Goal: Task Accomplishment & Management: Complete application form

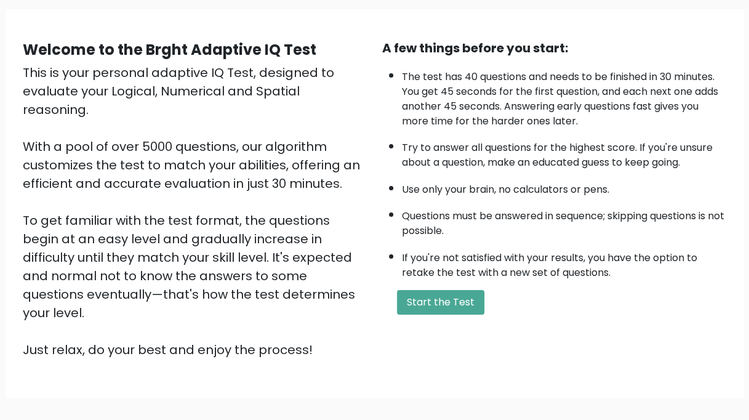
scroll to position [89, 0]
click at [452, 295] on button "Start the Test" at bounding box center [440, 301] width 87 height 25
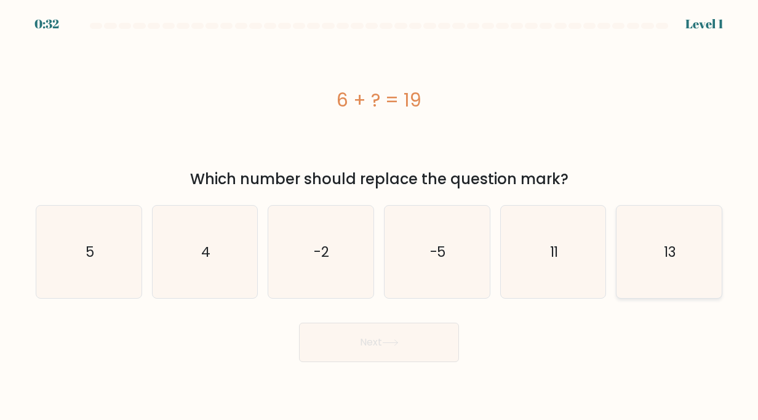
click at [657, 284] on icon "13" at bounding box center [669, 251] width 93 height 93
click at [380, 216] on input "f. 13" at bounding box center [379, 213] width 1 height 6
radio input "true"
click at [405, 333] on button "Next" at bounding box center [379, 341] width 160 height 39
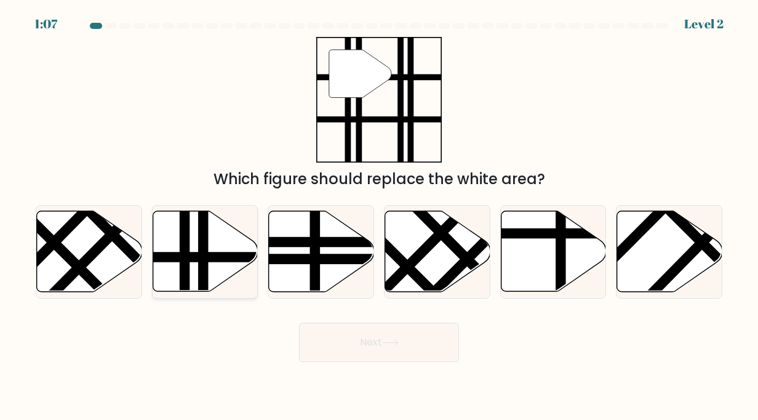
click at [191, 257] on line at bounding box center [237, 257] width 212 height 0
click at [379, 216] on input "b." at bounding box center [379, 213] width 1 height 6
radio input "true"
click at [418, 352] on button "Next" at bounding box center [379, 341] width 160 height 39
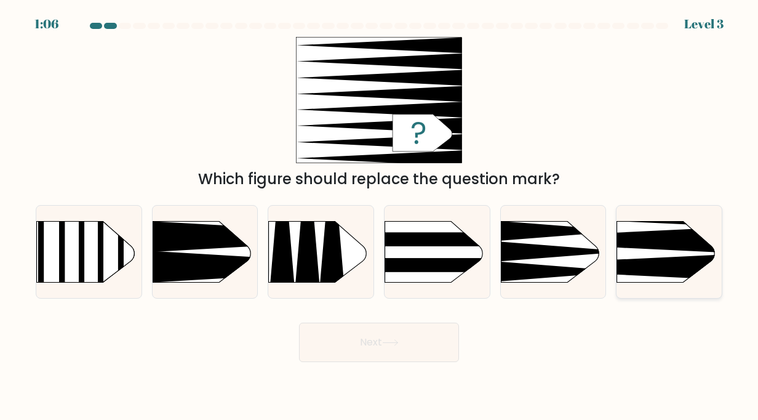
click at [658, 250] on rect at bounding box center [594, 198] width 273 height 208
click at [380, 216] on input "f." at bounding box center [379, 213] width 1 height 6
radio input "true"
click at [357, 345] on button "Next" at bounding box center [379, 341] width 160 height 39
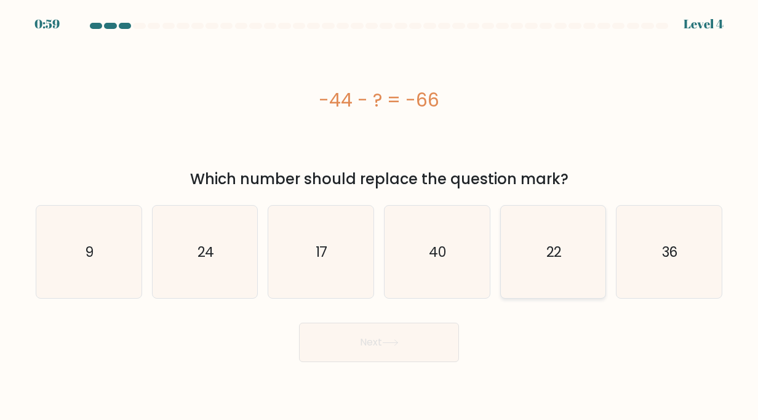
click at [531, 276] on icon "22" at bounding box center [553, 251] width 93 height 93
click at [380, 216] on input "e. 22" at bounding box center [379, 213] width 1 height 6
radio input "true"
click at [368, 346] on button "Next" at bounding box center [379, 341] width 160 height 39
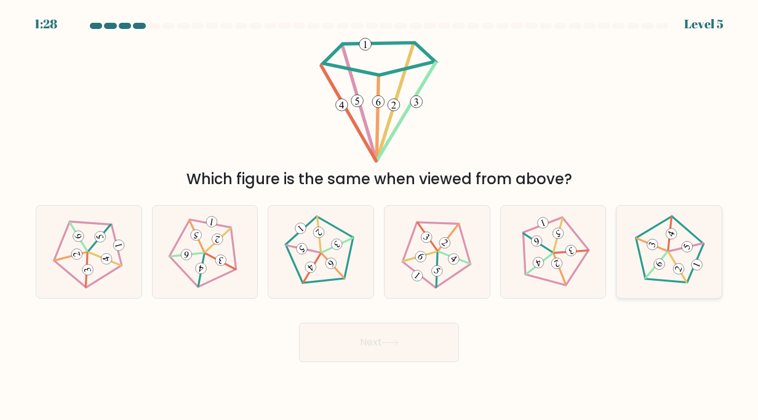
click at [679, 253] on icon at bounding box center [669, 252] width 74 height 74
click at [380, 216] on input "f." at bounding box center [379, 213] width 1 height 6
radio input "true"
click at [347, 350] on button "Next" at bounding box center [379, 341] width 160 height 39
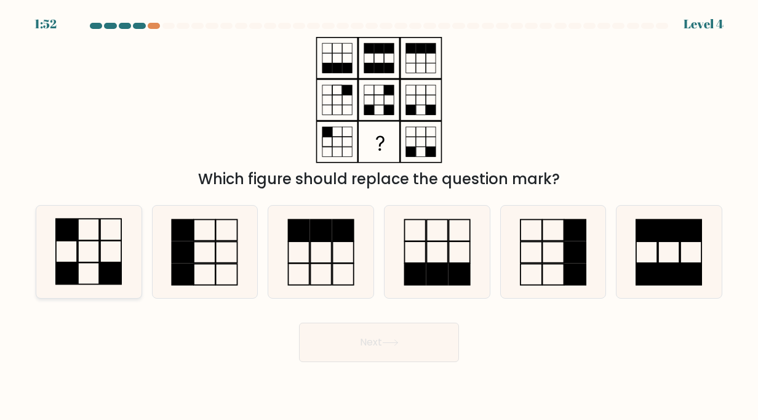
click at [108, 244] on icon at bounding box center [88, 251] width 93 height 93
click at [379, 216] on input "a." at bounding box center [379, 213] width 1 height 6
radio input "true"
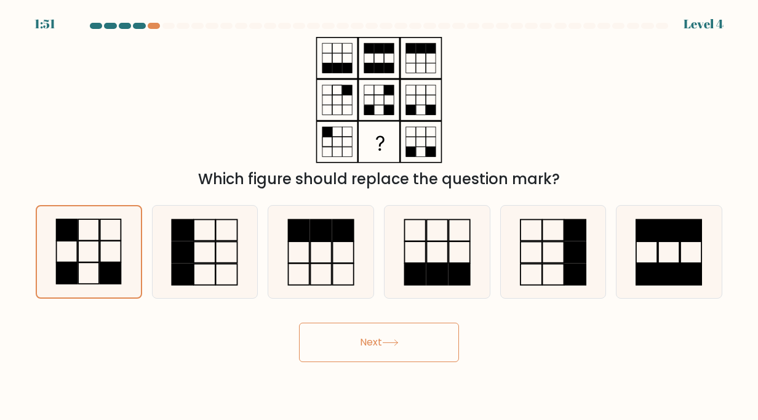
click at [358, 345] on button "Next" at bounding box center [379, 341] width 160 height 39
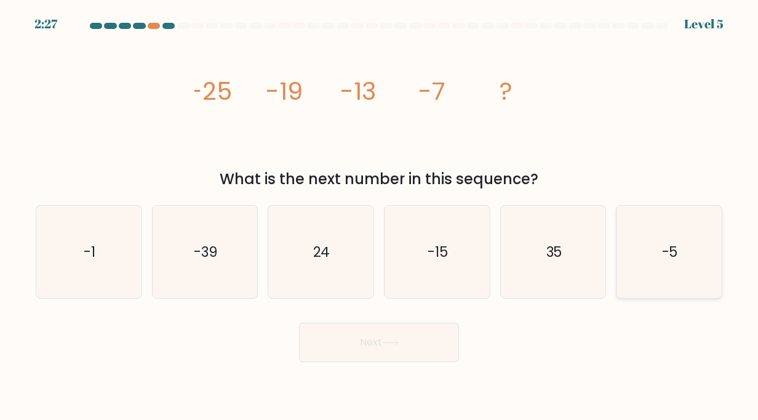
click at [635, 237] on icon "-5" at bounding box center [669, 251] width 93 height 93
click at [380, 216] on input "f. -5" at bounding box center [379, 213] width 1 height 6
radio input "true"
click at [227, 258] on icon "-39" at bounding box center [205, 251] width 93 height 93
click at [379, 216] on input "b. -39" at bounding box center [379, 213] width 1 height 6
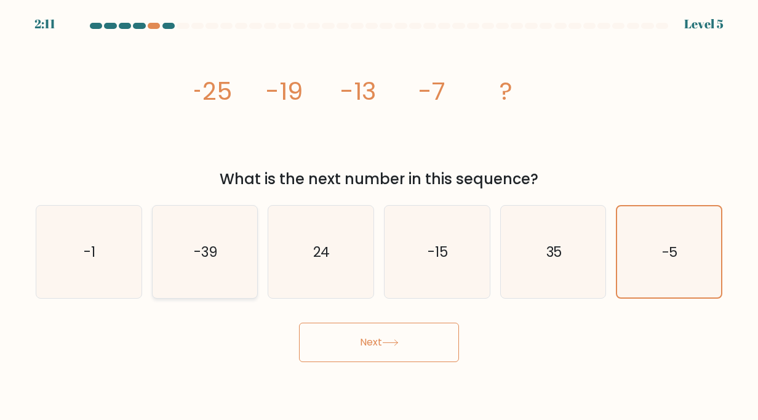
radio input "true"
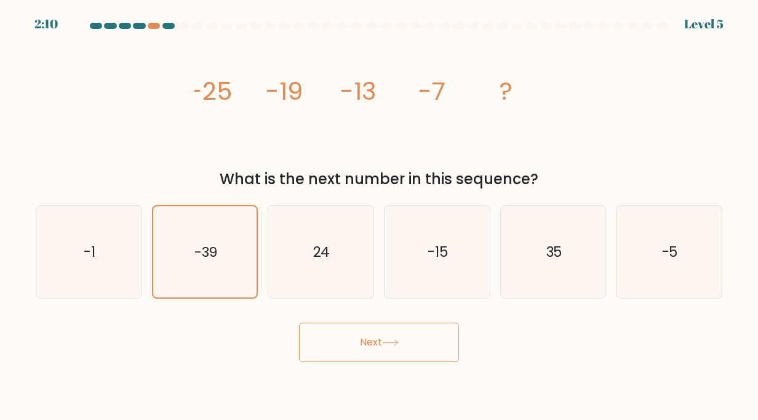
click at [365, 349] on button "Next" at bounding box center [379, 341] width 160 height 39
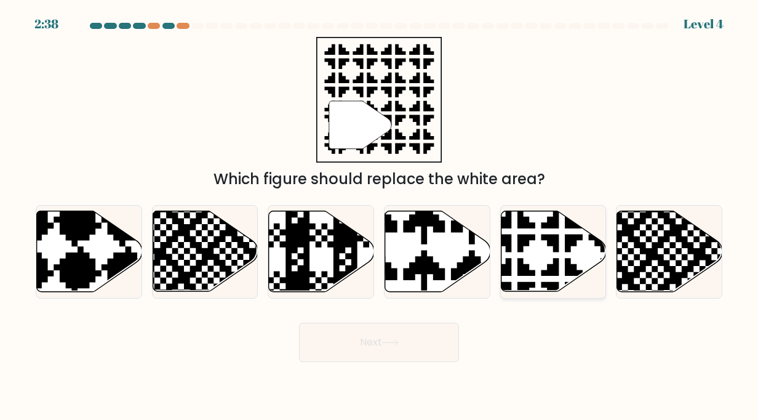
click at [539, 274] on icon at bounding box center [553, 251] width 105 height 81
click at [380, 216] on input "e." at bounding box center [379, 213] width 1 height 6
radio input "true"
click at [383, 348] on button "Next" at bounding box center [379, 341] width 160 height 39
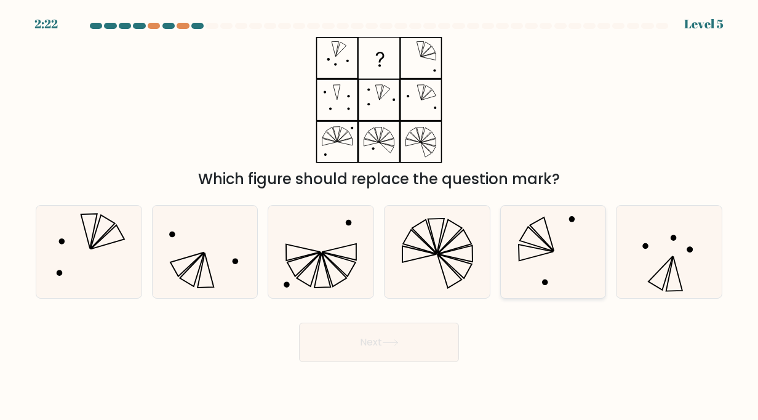
click at [554, 239] on icon at bounding box center [553, 251] width 93 height 93
click at [380, 216] on input "e." at bounding box center [379, 213] width 1 height 6
radio input "true"
click at [397, 343] on icon at bounding box center [390, 343] width 15 height 6
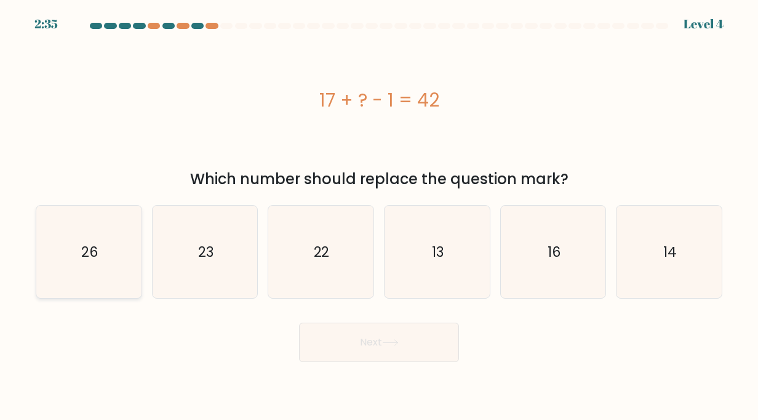
click at [87, 247] on text "26" at bounding box center [89, 252] width 17 height 20
click at [379, 216] on input "a. 26" at bounding box center [379, 213] width 1 height 6
radio input "true"
click at [351, 357] on button "Next" at bounding box center [379, 341] width 160 height 39
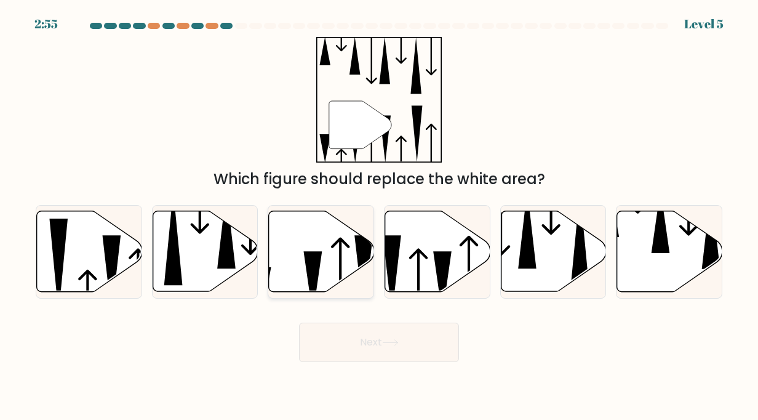
click at [320, 268] on icon at bounding box center [321, 251] width 105 height 81
click at [379, 216] on input "c." at bounding box center [379, 213] width 1 height 6
radio input "true"
click at [395, 342] on icon at bounding box center [390, 342] width 17 height 7
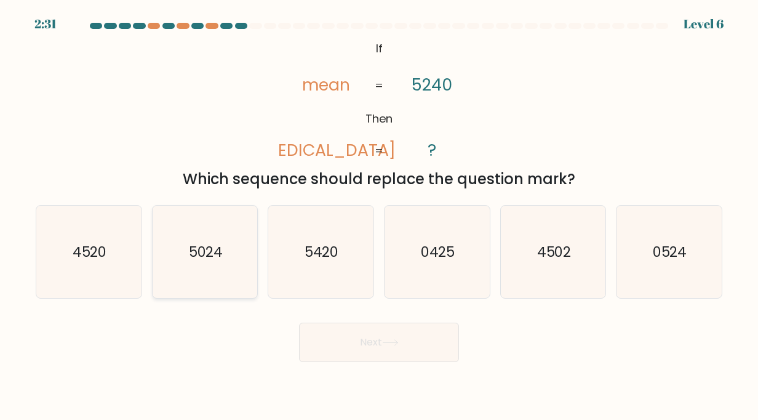
click at [197, 261] on icon "5024" at bounding box center [205, 251] width 93 height 93
click at [379, 216] on input "b. 5024" at bounding box center [379, 213] width 1 height 6
radio input "true"
click at [97, 245] on text "4520" at bounding box center [90, 252] width 34 height 20
click at [379, 216] on input "a. 4520" at bounding box center [379, 213] width 1 height 6
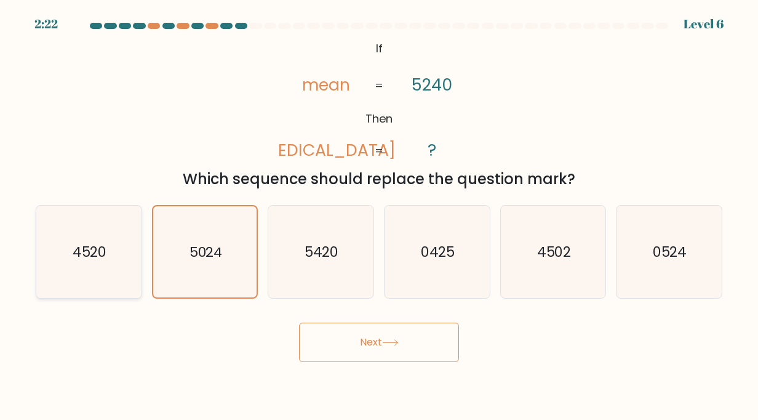
radio input "true"
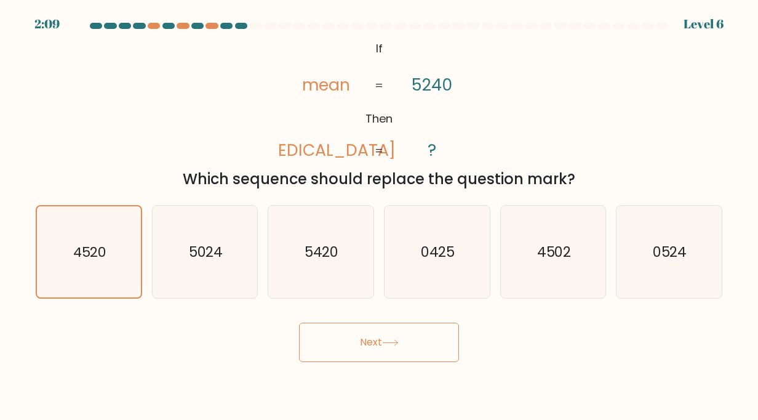
click at [343, 338] on button "Next" at bounding box center [379, 341] width 160 height 39
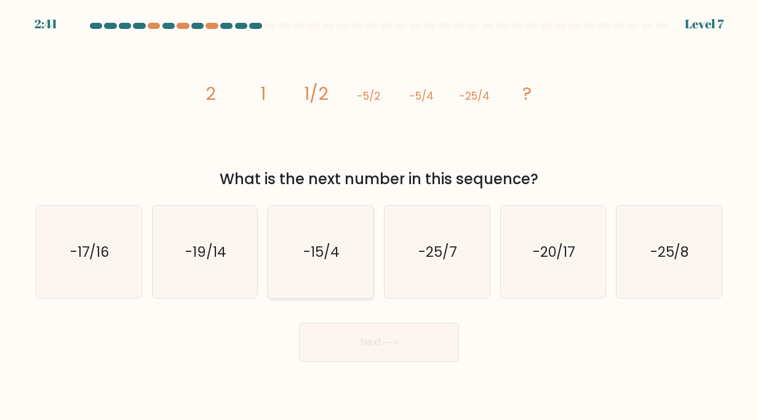
click at [330, 259] on text "-15/4" at bounding box center [322, 252] width 36 height 20
click at [379, 216] on input "c. -15/4" at bounding box center [379, 213] width 1 height 6
radio input "true"
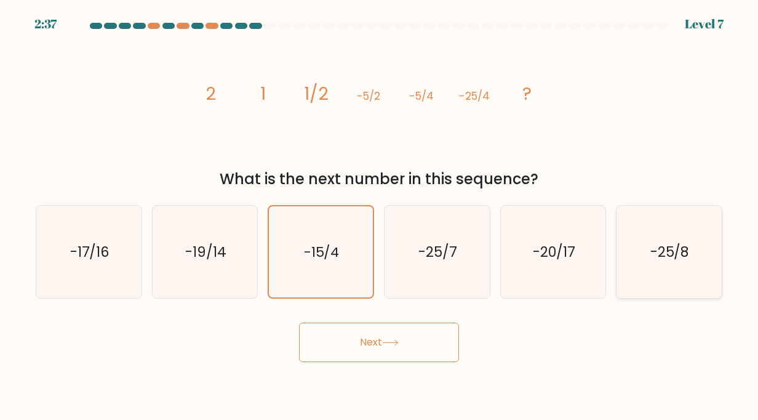
click at [669, 266] on icon "-25/8" at bounding box center [669, 251] width 93 height 93
click at [380, 216] on input "f. -25/8" at bounding box center [379, 213] width 1 height 6
radio input "true"
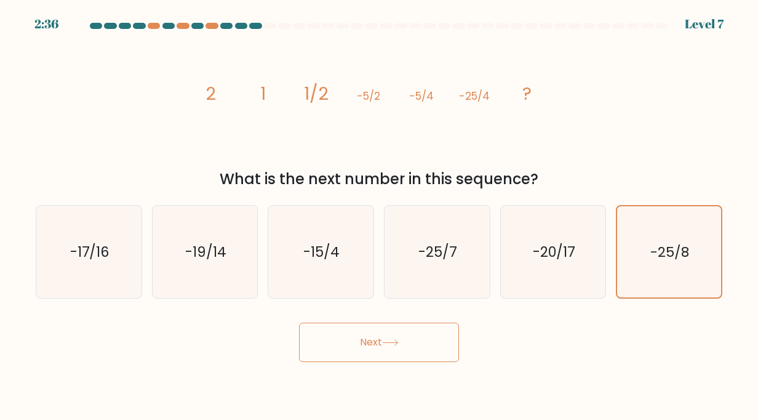
click at [437, 344] on button "Next" at bounding box center [379, 341] width 160 height 39
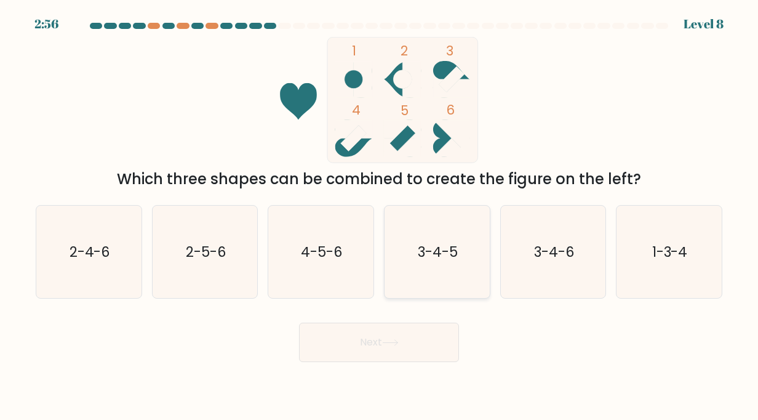
click at [427, 274] on icon "3-4-5" at bounding box center [437, 251] width 93 height 93
click at [380, 216] on input "d. 3-4-5" at bounding box center [379, 213] width 1 height 6
radio input "true"
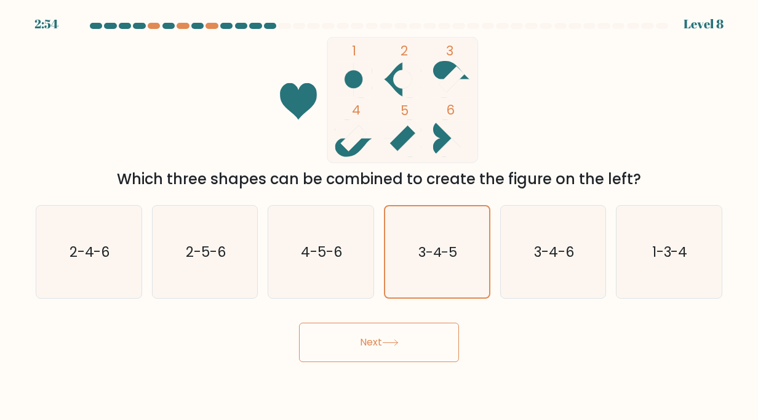
click at [380, 342] on button "Next" at bounding box center [379, 341] width 160 height 39
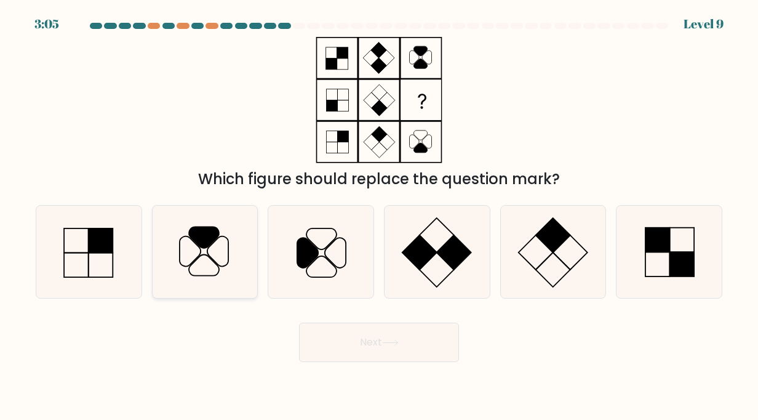
click at [207, 247] on icon at bounding box center [205, 251] width 93 height 93
click at [379, 216] on input "b." at bounding box center [379, 213] width 1 height 6
radio input "true"
click at [393, 344] on icon at bounding box center [390, 342] width 17 height 7
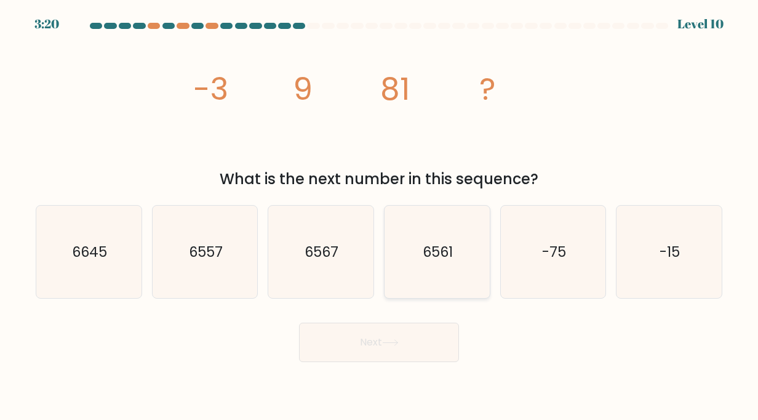
click at [426, 230] on icon "6561" at bounding box center [437, 251] width 93 height 93
click at [380, 216] on input "d. 6561" at bounding box center [379, 213] width 1 height 6
radio input "true"
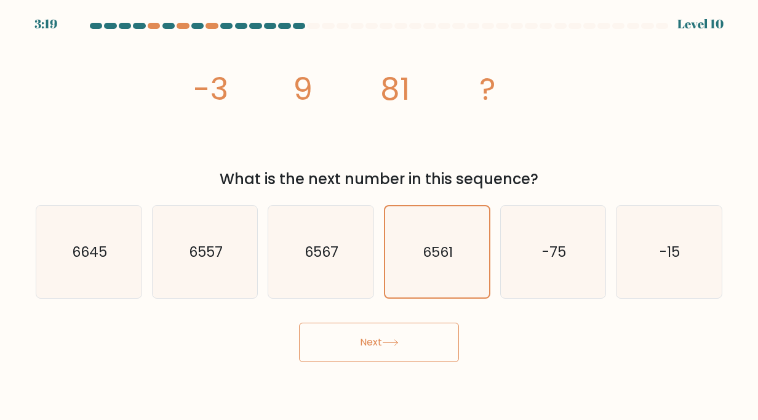
click at [378, 341] on button "Next" at bounding box center [379, 341] width 160 height 39
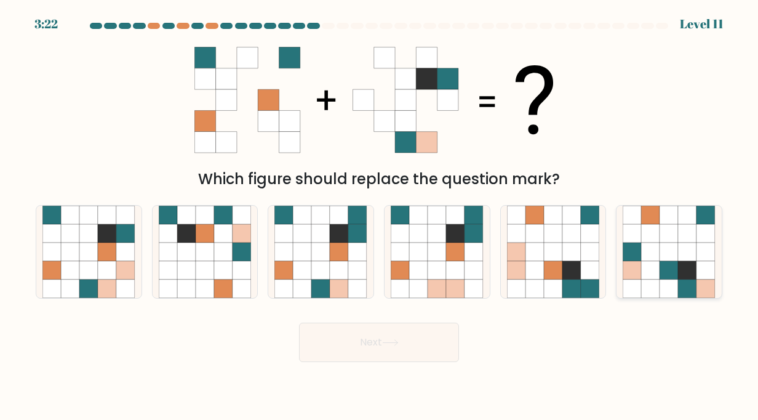
click at [660, 257] on icon at bounding box center [669, 251] width 18 height 18
click at [380, 216] on input "f." at bounding box center [379, 213] width 1 height 6
radio input "true"
click at [445, 351] on button "Next" at bounding box center [379, 341] width 160 height 39
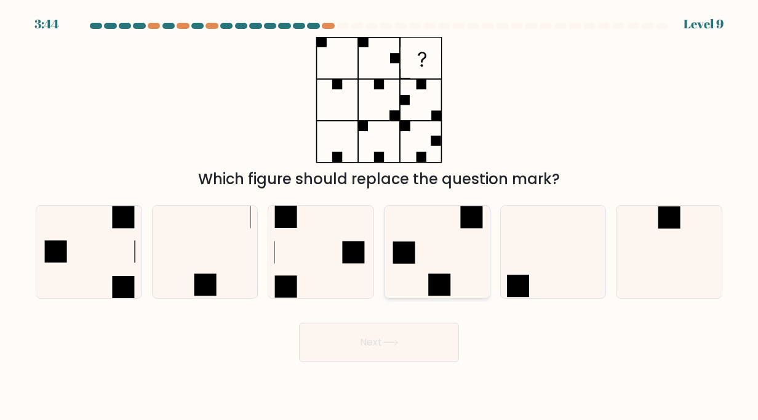
click at [455, 244] on icon at bounding box center [437, 251] width 93 height 93
click at [380, 216] on input "d." at bounding box center [379, 213] width 1 height 6
radio input "true"
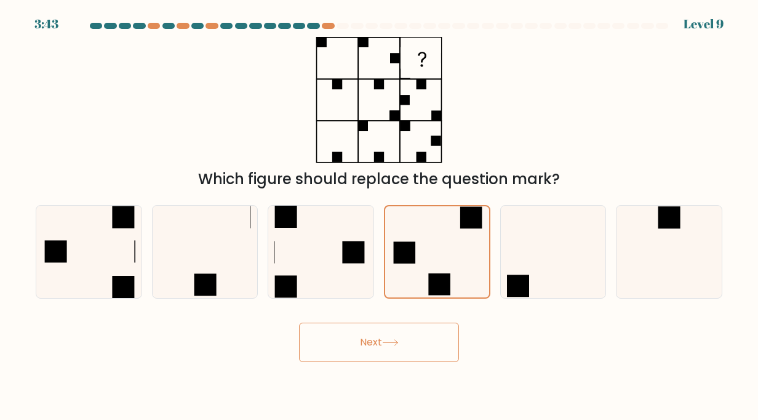
click at [388, 352] on button "Next" at bounding box center [379, 341] width 160 height 39
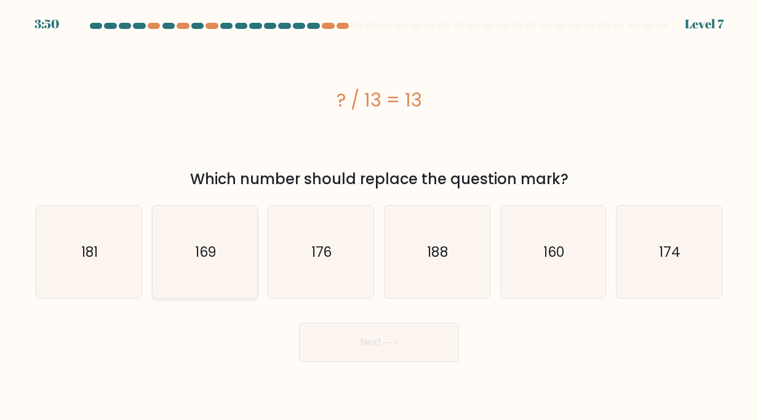
click at [231, 265] on icon "169" at bounding box center [205, 251] width 93 height 93
click at [379, 216] on input "b. 169" at bounding box center [379, 213] width 1 height 6
radio input "true"
click at [357, 338] on button "Next" at bounding box center [379, 341] width 160 height 39
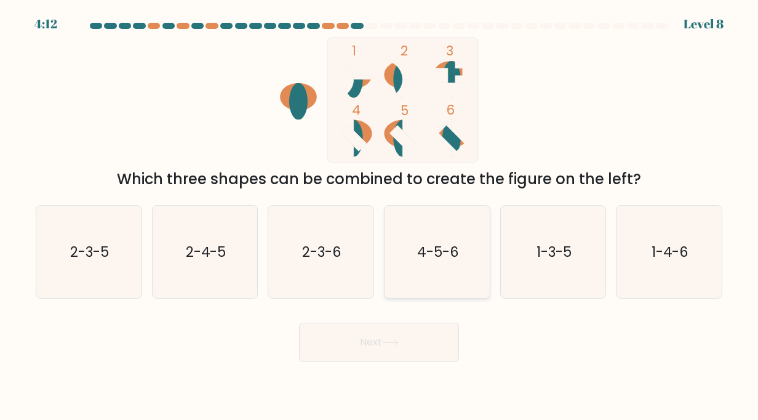
click at [421, 254] on text "4-5-6" at bounding box center [437, 252] width 41 height 20
click at [380, 216] on input "d. 4-5-6" at bounding box center [379, 213] width 1 height 6
radio input "true"
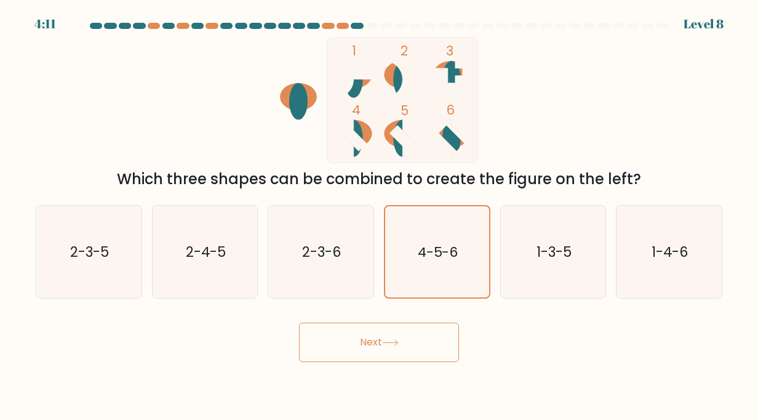
click at [379, 348] on button "Next" at bounding box center [379, 341] width 160 height 39
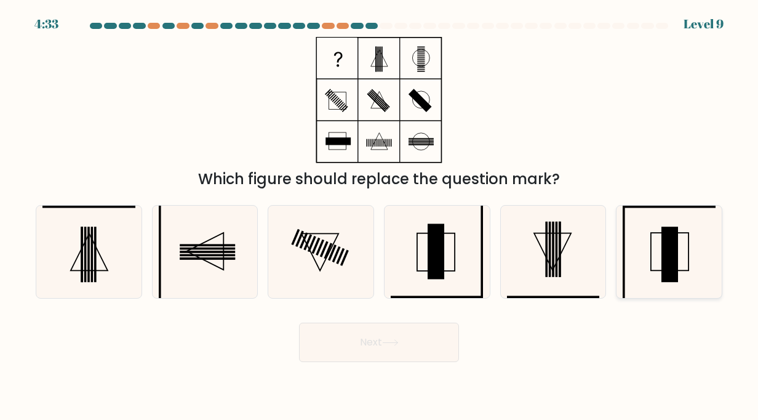
click at [655, 261] on icon at bounding box center [669, 251] width 93 height 93
click at [380, 216] on input "f." at bounding box center [379, 213] width 1 height 6
radio input "true"
click at [365, 344] on button "Next" at bounding box center [379, 341] width 160 height 39
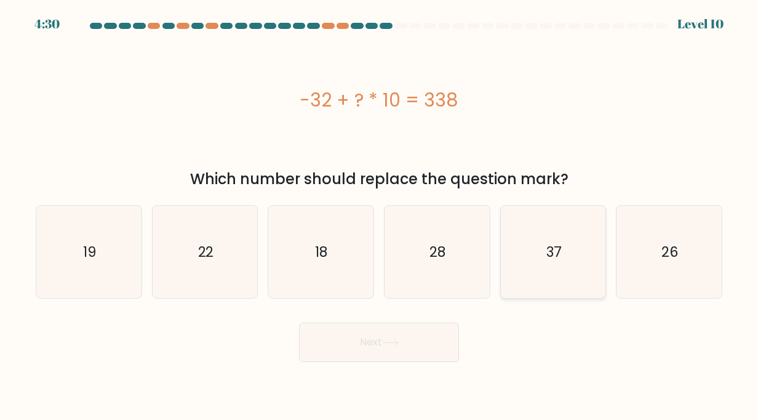
click at [540, 239] on icon "37" at bounding box center [553, 251] width 93 height 93
click at [380, 216] on input "e. 37" at bounding box center [379, 213] width 1 height 6
radio input "true"
click at [386, 344] on icon at bounding box center [390, 342] width 17 height 7
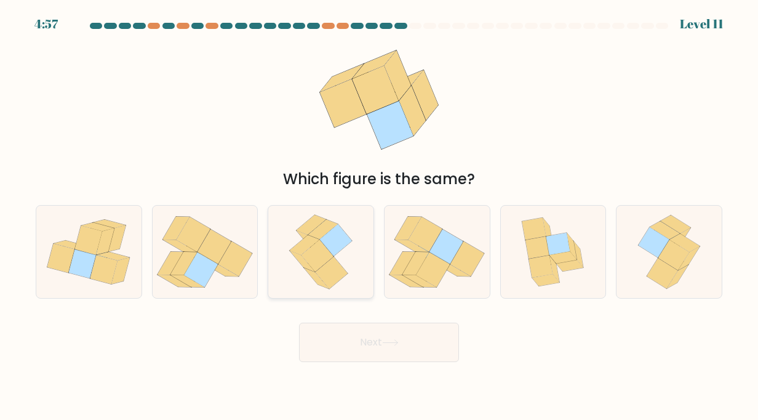
click at [348, 274] on icon at bounding box center [321, 251] width 74 height 93
click at [379, 216] on input "c." at bounding box center [379, 213] width 1 height 6
radio input "true"
click at [347, 340] on button "Next" at bounding box center [379, 341] width 160 height 39
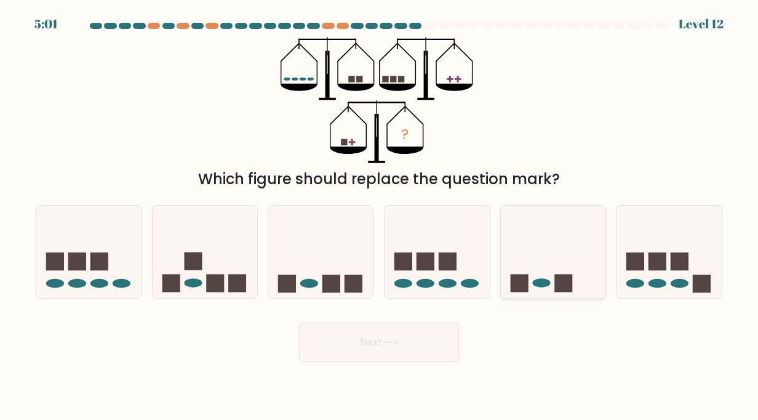
click at [543, 268] on icon at bounding box center [553, 251] width 105 height 87
click at [380, 216] on input "e." at bounding box center [379, 213] width 1 height 6
radio input "true"
click at [362, 340] on button "Next" at bounding box center [379, 341] width 160 height 39
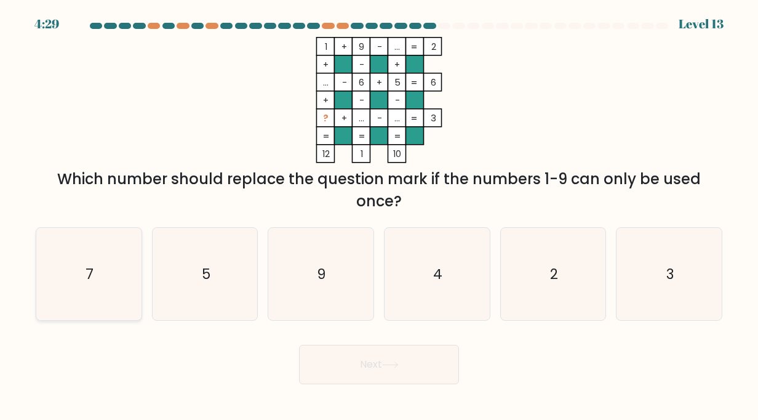
click at [92, 268] on text "7" at bounding box center [90, 274] width 8 height 20
click at [379, 216] on input "a. 7" at bounding box center [379, 213] width 1 height 6
radio input "true"
click at [386, 385] on body "4:28 Level 13" at bounding box center [379, 210] width 758 height 420
click at [404, 356] on button "Next" at bounding box center [379, 363] width 160 height 39
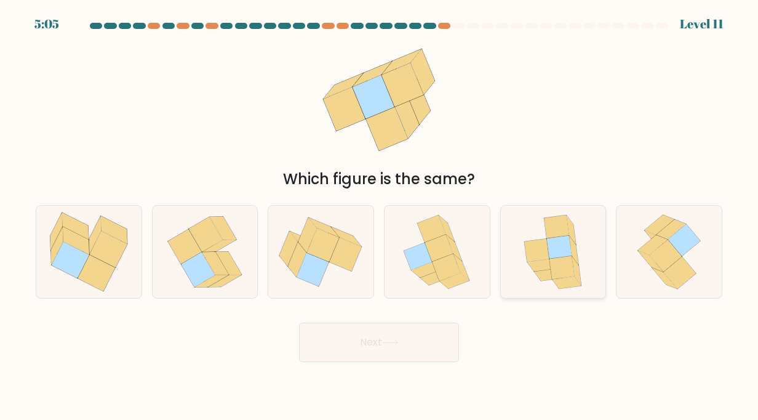
click at [576, 268] on icon at bounding box center [576, 271] width 9 height 30
click at [380, 216] on input "e." at bounding box center [379, 213] width 1 height 6
radio input "true"
click at [389, 349] on button "Next" at bounding box center [379, 341] width 160 height 39
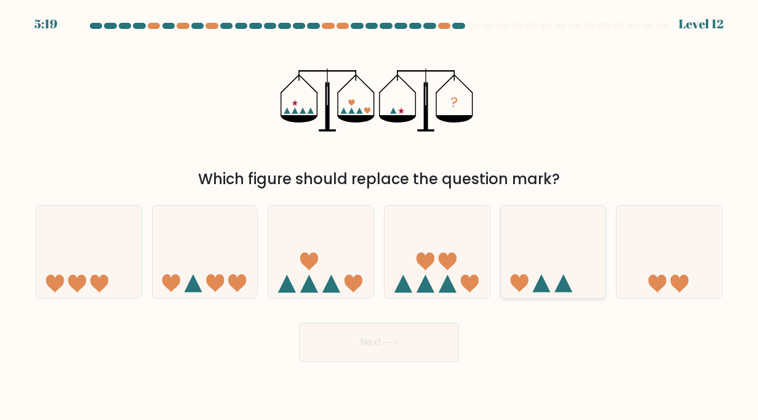
click at [556, 260] on icon at bounding box center [553, 251] width 105 height 87
click at [380, 216] on input "e." at bounding box center [379, 213] width 1 height 6
radio input "true"
click at [218, 272] on icon at bounding box center [205, 251] width 105 height 87
click at [379, 216] on input "b." at bounding box center [379, 213] width 1 height 6
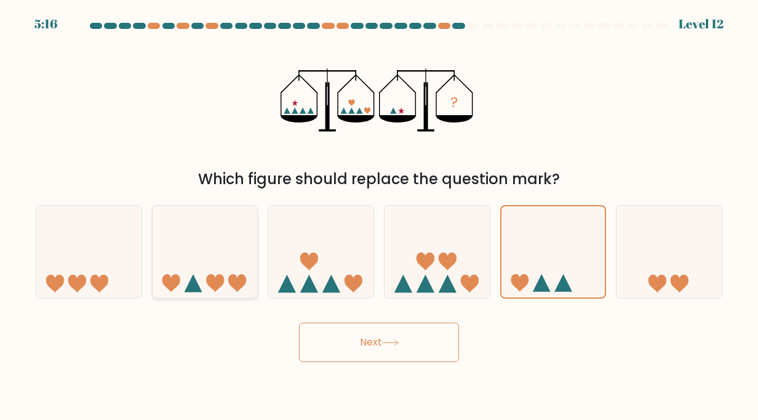
radio input "true"
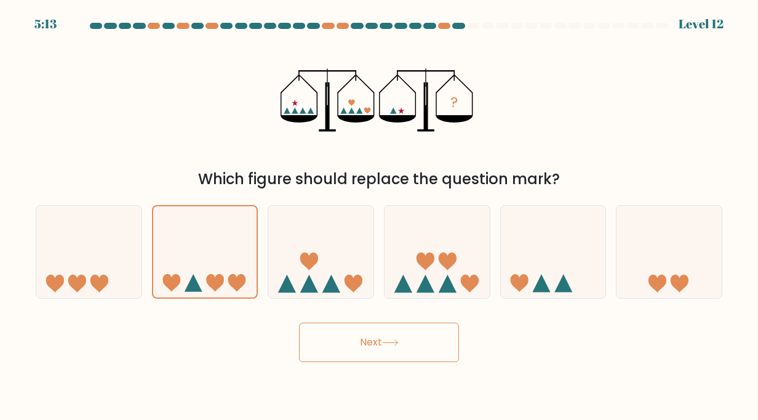
click at [372, 343] on button "Next" at bounding box center [379, 341] width 160 height 39
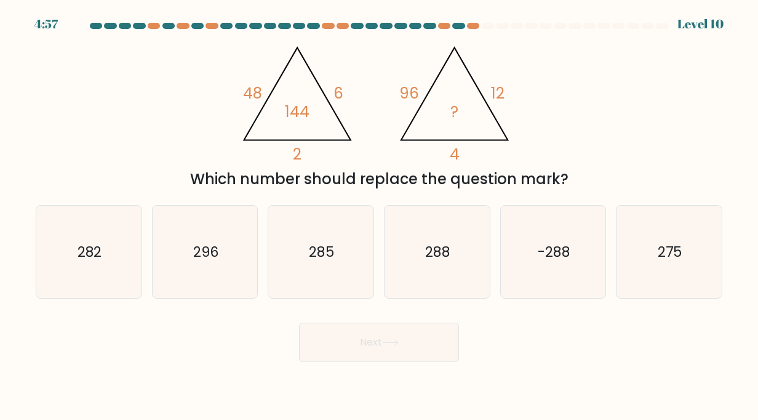
click at [251, 142] on icon "@import url('https://fonts.googleapis.com/css?family=Abril+Fatface:400,100,100i…" at bounding box center [379, 100] width 290 height 126
click at [452, 257] on icon "288" at bounding box center [437, 251] width 93 height 93
click at [380, 216] on input "d. 288" at bounding box center [379, 213] width 1 height 6
radio input "true"
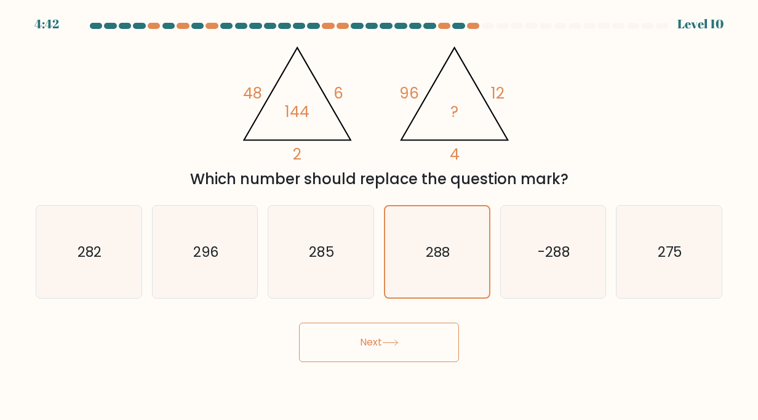
click at [388, 343] on icon at bounding box center [390, 343] width 15 height 6
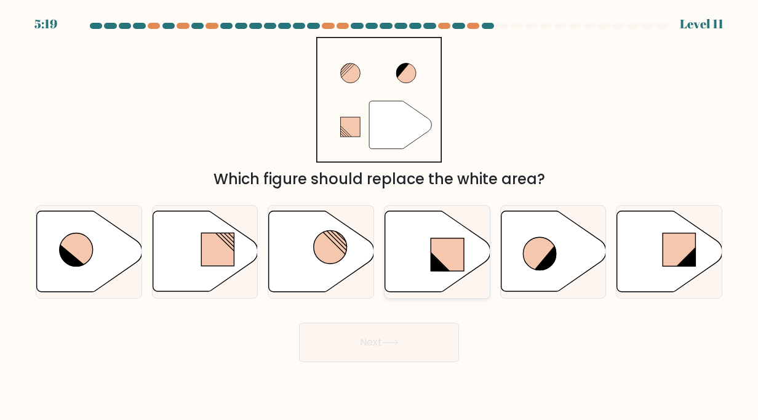
click at [446, 249] on rect at bounding box center [447, 254] width 33 height 33
click at [380, 216] on input "d." at bounding box center [379, 213] width 1 height 6
radio input "true"
click at [356, 346] on button "Next" at bounding box center [379, 341] width 160 height 39
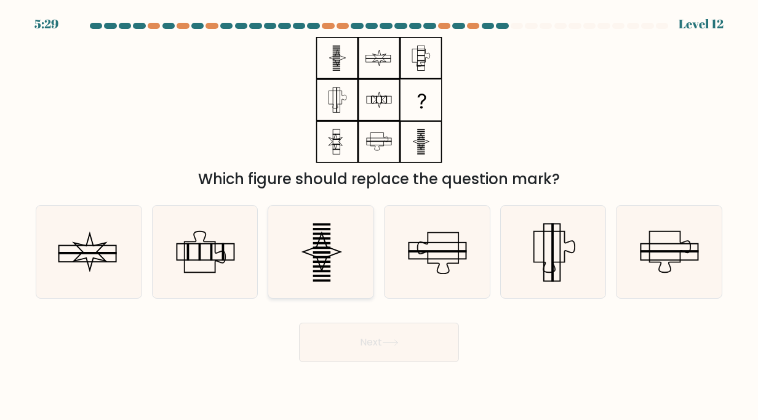
click at [312, 283] on icon at bounding box center [320, 251] width 93 height 93
click at [379, 216] on input "c." at bounding box center [379, 213] width 1 height 6
radio input "true"
click at [353, 339] on button "Next" at bounding box center [379, 341] width 160 height 39
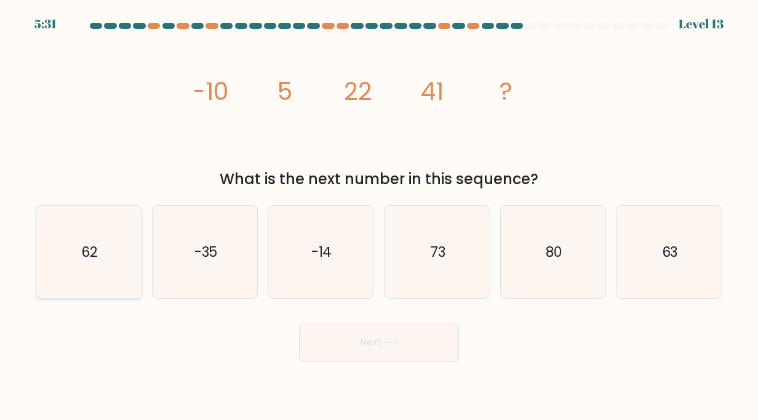
click at [95, 258] on text "62" at bounding box center [89, 252] width 17 height 20
click at [379, 216] on input "a. 62" at bounding box center [379, 213] width 1 height 6
radio input "true"
click at [356, 352] on button "Next" at bounding box center [379, 341] width 160 height 39
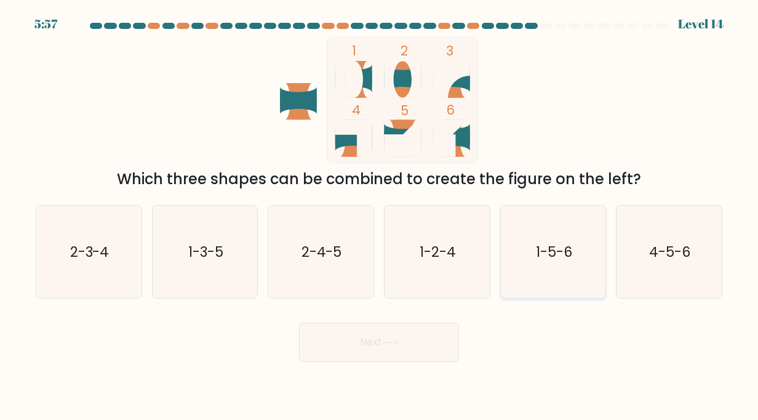
click at [546, 259] on text "1-5-6" at bounding box center [554, 252] width 36 height 20
click at [380, 216] on input "e. 1-5-6" at bounding box center [379, 213] width 1 height 6
radio input "true"
click at [362, 344] on button "Next" at bounding box center [379, 341] width 160 height 39
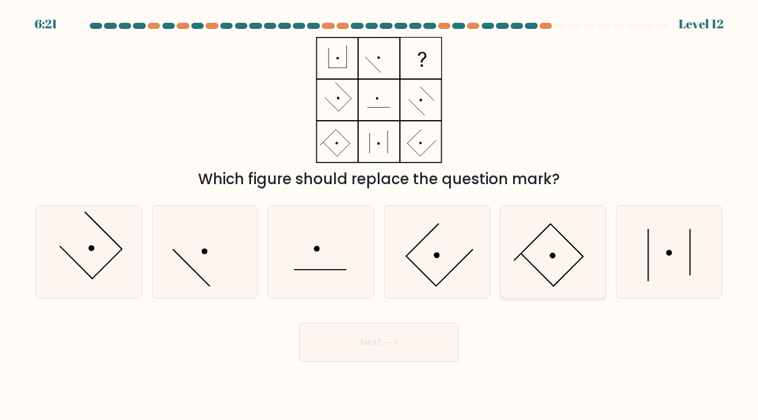
click at [545, 257] on icon at bounding box center [553, 251] width 93 height 93
click at [380, 216] on input "e." at bounding box center [379, 213] width 1 height 6
radio input "true"
click at [375, 338] on button "Next" at bounding box center [379, 341] width 160 height 39
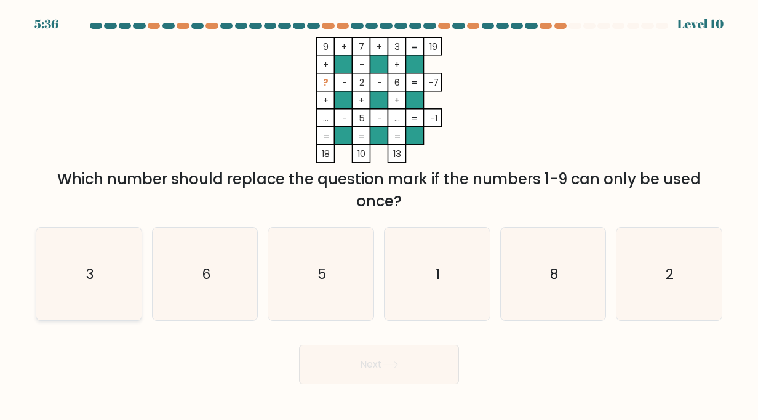
click at [94, 279] on icon "3" at bounding box center [88, 274] width 93 height 93
click at [379, 216] on input "a. 3" at bounding box center [379, 213] width 1 height 6
radio input "true"
click at [357, 372] on button "Next" at bounding box center [379, 363] width 160 height 39
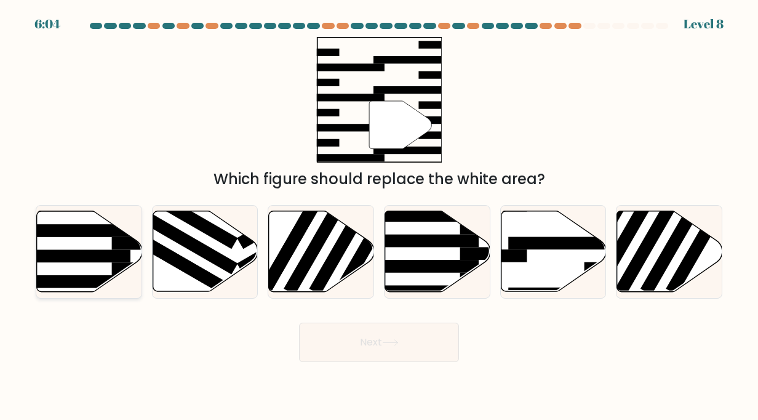
click at [81, 251] on rect at bounding box center [73, 256] width 114 height 13
click at [379, 216] on input "a." at bounding box center [379, 213] width 1 height 6
radio input "true"
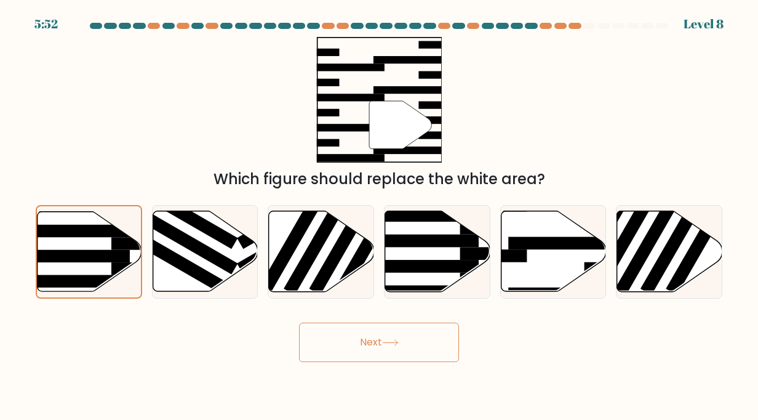
click at [372, 349] on button "Next" at bounding box center [379, 341] width 160 height 39
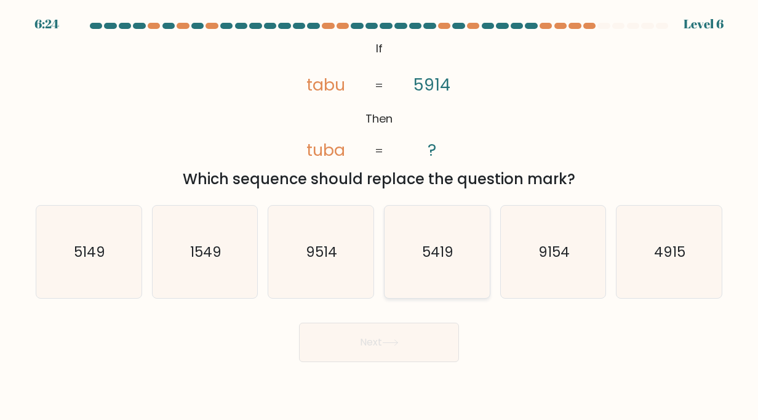
click at [460, 282] on icon "5419" at bounding box center [437, 251] width 93 height 93
click at [380, 216] on input "d. 5419" at bounding box center [379, 213] width 1 height 6
radio input "true"
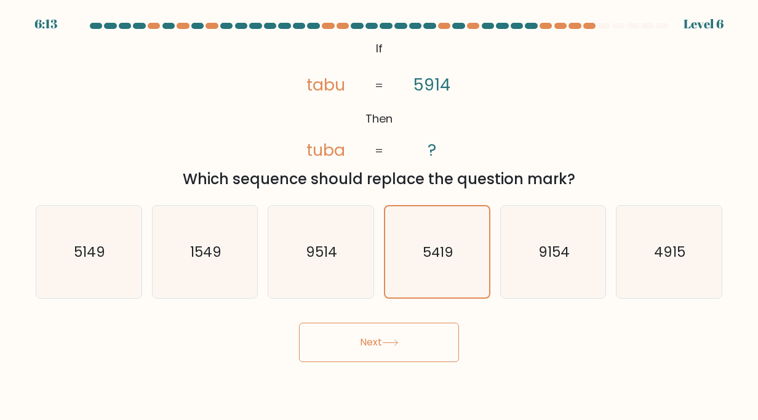
click at [383, 346] on button "Next" at bounding box center [379, 341] width 160 height 39
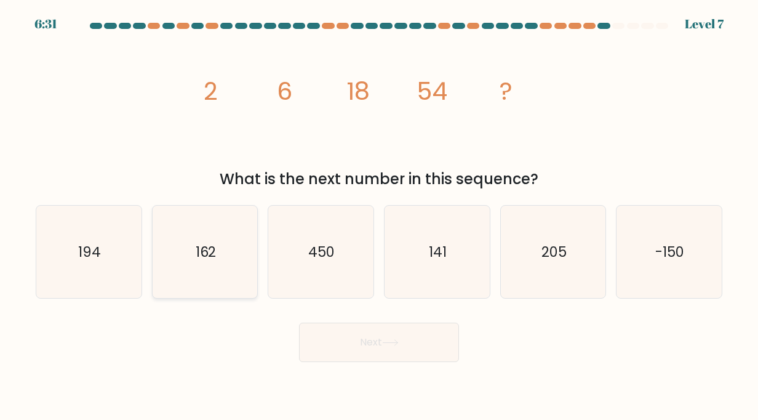
click at [220, 277] on icon "162" at bounding box center [205, 251] width 93 height 93
click at [379, 216] on input "b. 162" at bounding box center [379, 213] width 1 height 6
radio input "true"
click at [436, 345] on button "Next" at bounding box center [379, 341] width 160 height 39
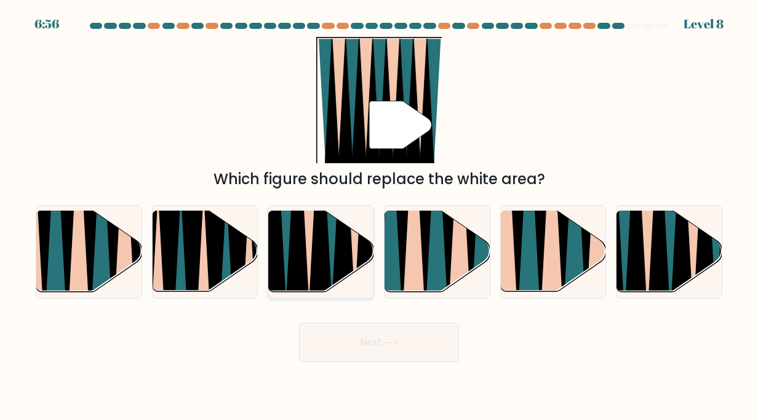
click at [300, 241] on icon at bounding box center [297, 211] width 24 height 210
click at [379, 216] on input "c." at bounding box center [379, 213] width 1 height 6
radio input "true"
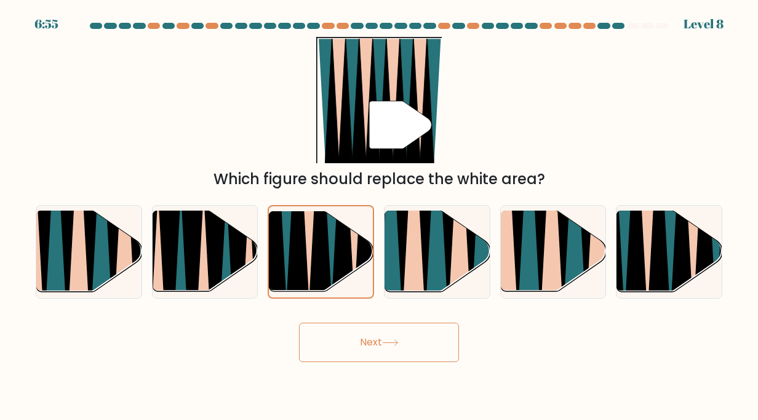
click at [389, 336] on button "Next" at bounding box center [379, 341] width 160 height 39
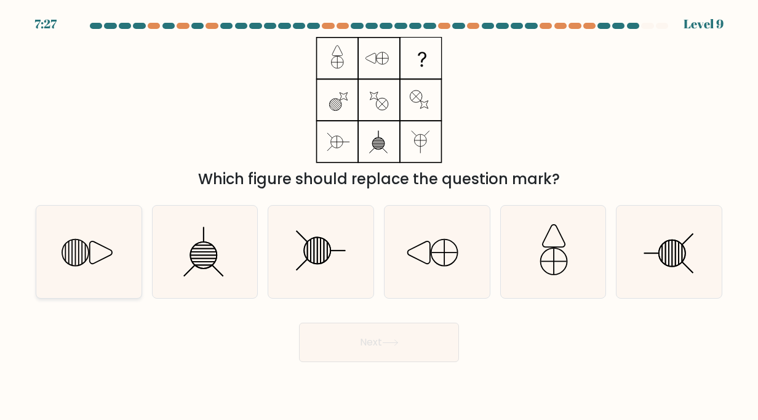
click at [86, 257] on line at bounding box center [86, 253] width 0 height 18
click at [379, 216] on input "a." at bounding box center [379, 213] width 1 height 6
radio input "true"
click at [416, 352] on button "Next" at bounding box center [379, 341] width 160 height 39
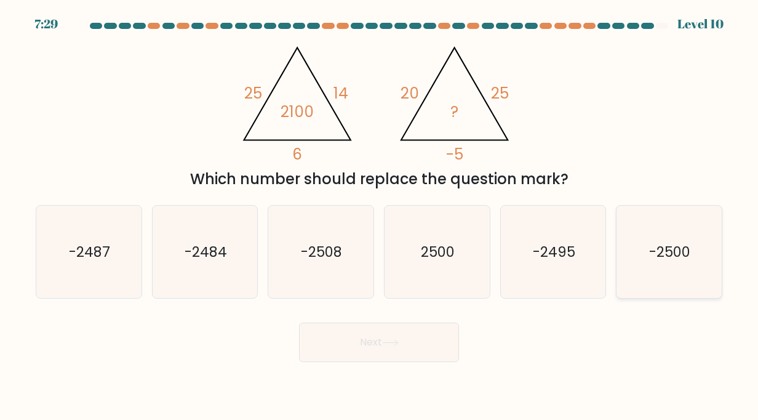
click at [680, 242] on text "-2500" at bounding box center [670, 252] width 41 height 20
click at [380, 216] on input "f. -2500" at bounding box center [379, 213] width 1 height 6
radio input "true"
click at [421, 360] on button "Next" at bounding box center [379, 341] width 160 height 39
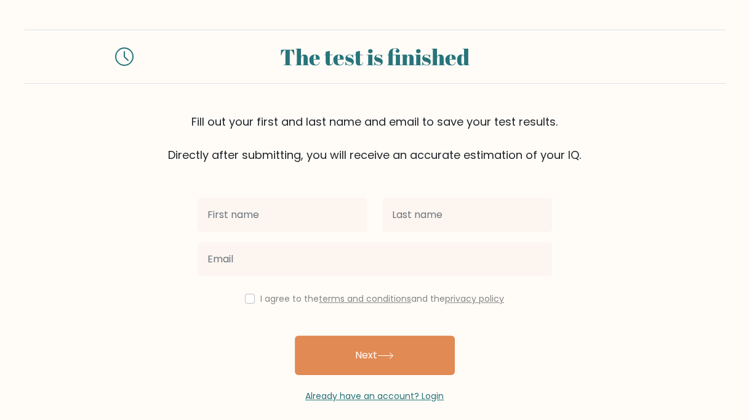
click at [312, 210] on input "text" at bounding box center [282, 214] width 170 height 34
type input "[PERSON_NAME]"
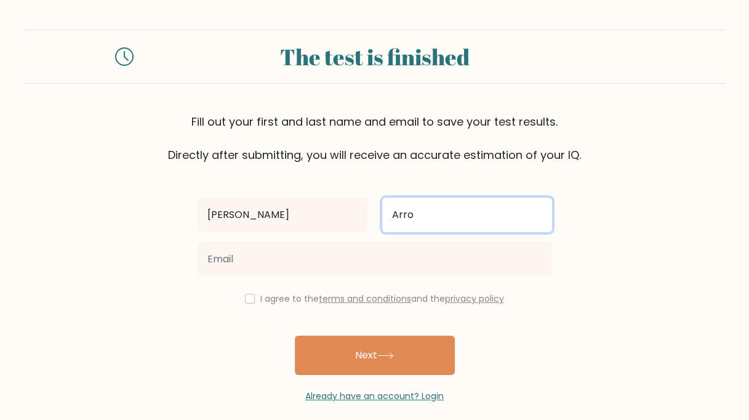
type input "Arro"
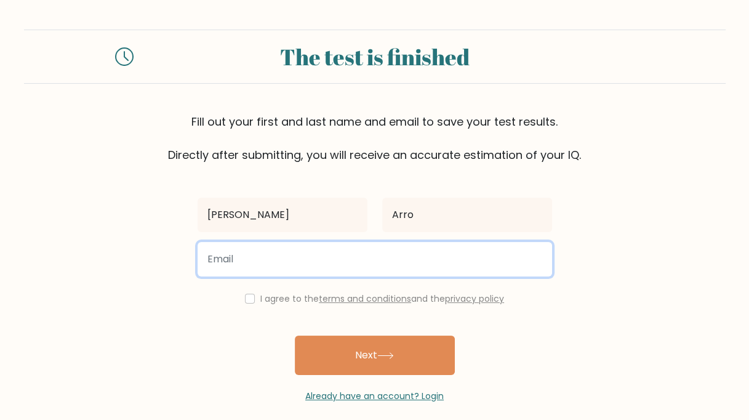
click at [285, 262] on input "email" at bounding box center [374, 259] width 354 height 34
type input "[EMAIL_ADDRESS][DOMAIN_NAME]"
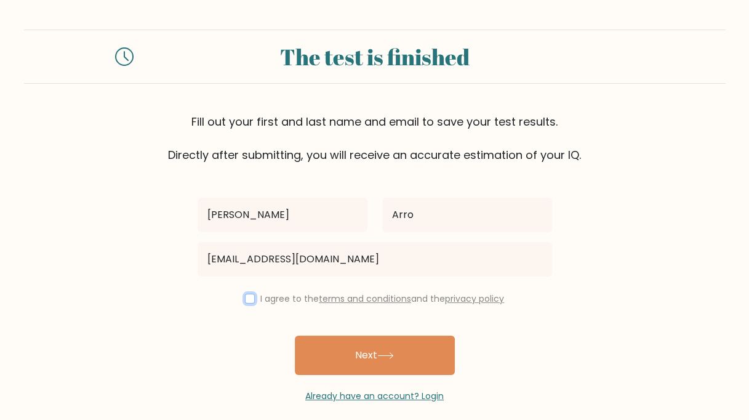
click at [245, 296] on input "checkbox" at bounding box center [250, 298] width 10 height 10
checkbox input "true"
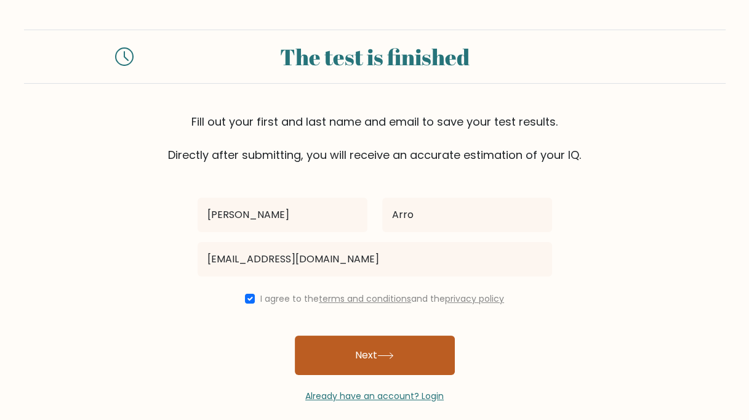
click at [349, 349] on button "Next" at bounding box center [375, 354] width 160 height 39
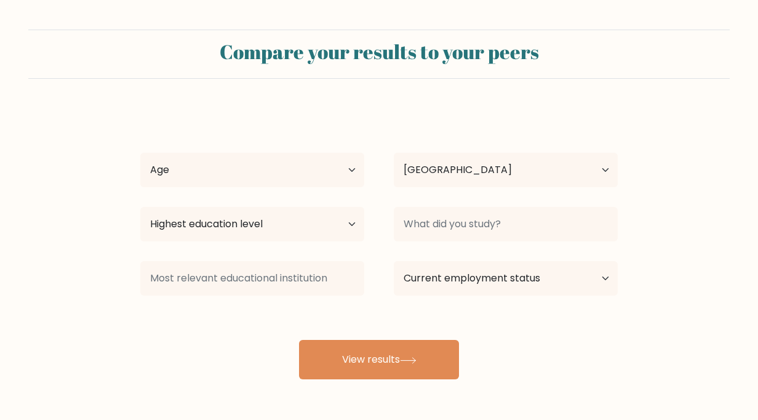
select select "PH"
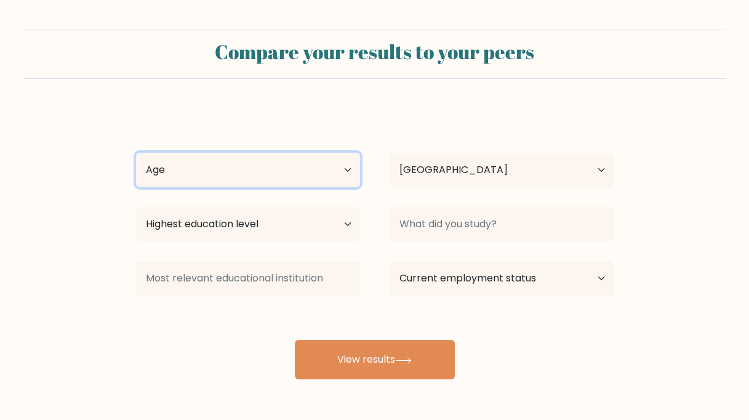
click at [326, 165] on select "Age Under [DEMOGRAPHIC_DATA] [DEMOGRAPHIC_DATA] [DEMOGRAPHIC_DATA] [DEMOGRAPHIC…" at bounding box center [248, 170] width 224 height 34
select select "25_34"
click at [136, 153] on select "Age Under [DEMOGRAPHIC_DATA] [DEMOGRAPHIC_DATA] [DEMOGRAPHIC_DATA] [DEMOGRAPHIC…" at bounding box center [248, 170] width 224 height 34
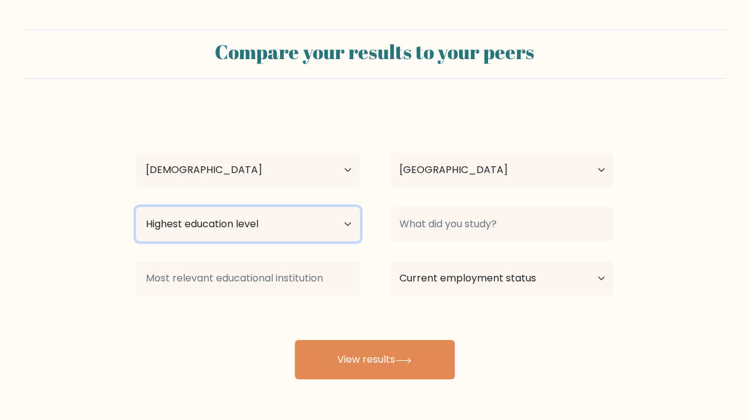
click at [295, 221] on select "Highest education level No schooling Primary Lower Secondary Upper Secondary Oc…" at bounding box center [248, 224] width 224 height 34
select select "bachelors_degree"
click at [136, 207] on select "Highest education level No schooling Primary Lower Secondary Upper Secondary Oc…" at bounding box center [248, 224] width 224 height 34
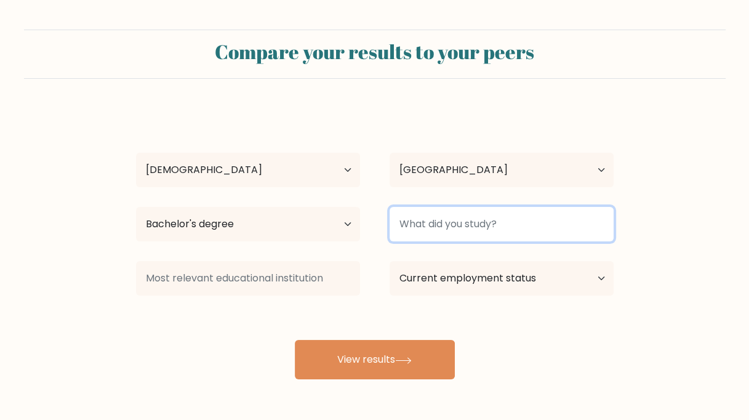
click at [495, 226] on input at bounding box center [501, 224] width 224 height 34
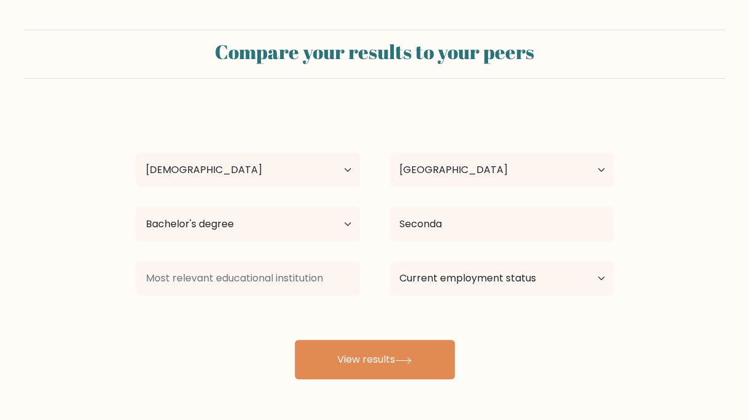
click at [472, 265] on div "Geralyn Arro Age Under 18 years old 18-24 years old 25-34 years old 35-44 years…" at bounding box center [375, 243] width 492 height 271
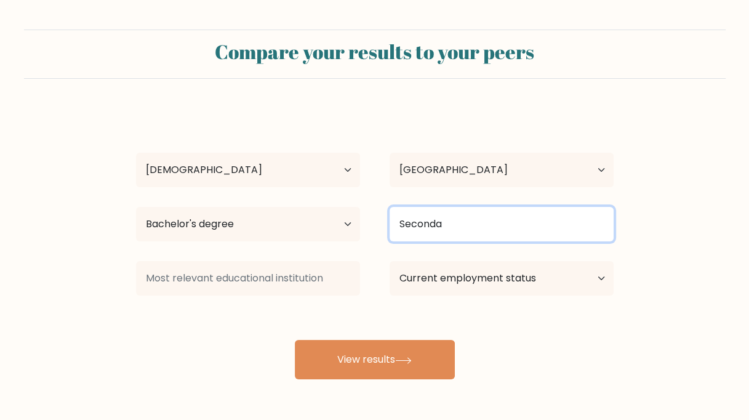
click at [460, 218] on input "Seconda" at bounding box center [501, 224] width 224 height 34
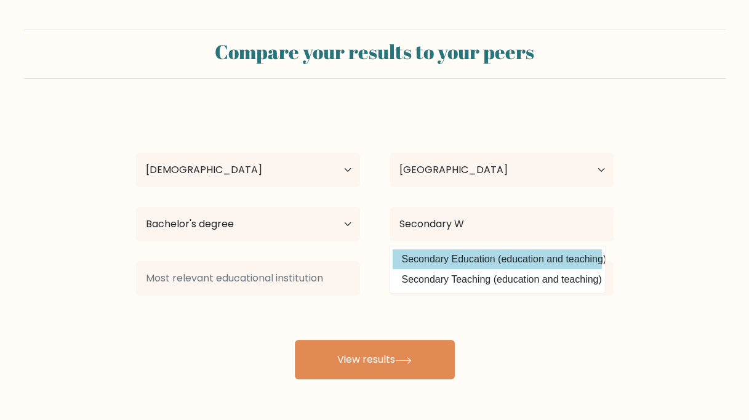
click at [442, 257] on div "Geralyn Arro Age Under 18 years old 18-24 years old 25-34 years old 35-44 years…" at bounding box center [375, 243] width 492 height 271
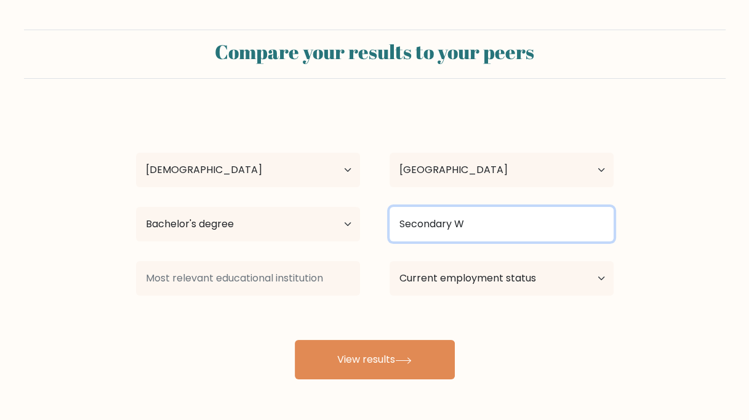
click at [479, 232] on input "Secondary W" at bounding box center [501, 224] width 224 height 34
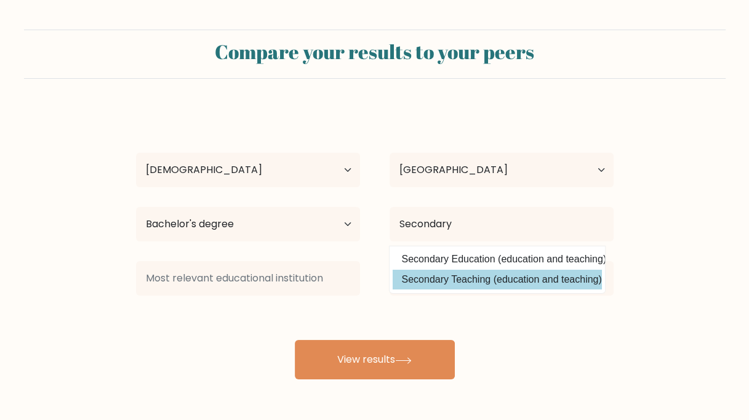
click at [458, 271] on option "Secondary Teaching (education and teaching)" at bounding box center [496, 279] width 209 height 20
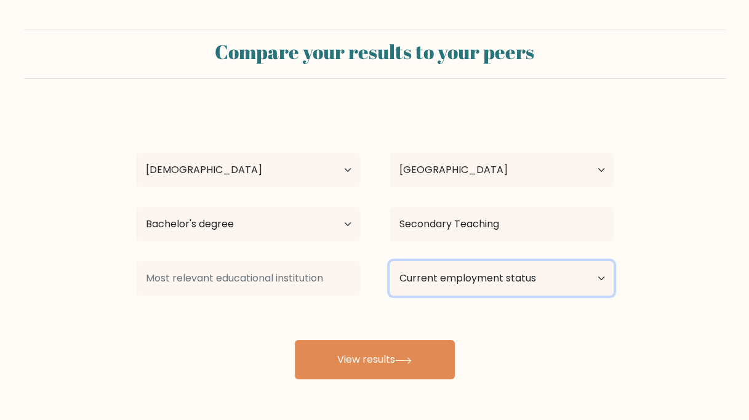
click at [458, 271] on select "Current employment status Employed Student Retired Other / prefer not to answer" at bounding box center [501, 278] width 224 height 34
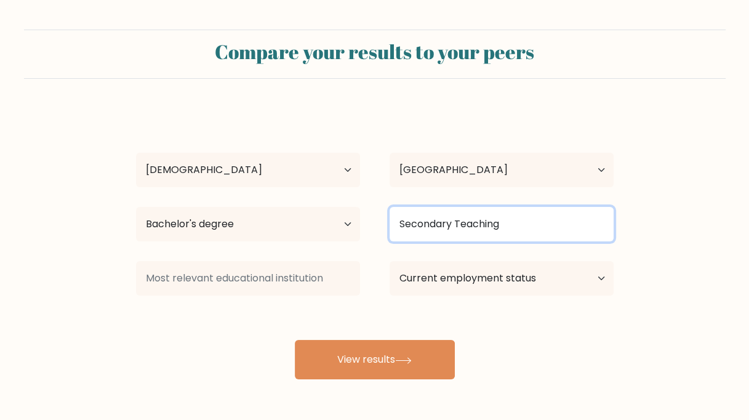
click at [509, 220] on input "Secondary Teaching" at bounding box center [501, 224] width 224 height 34
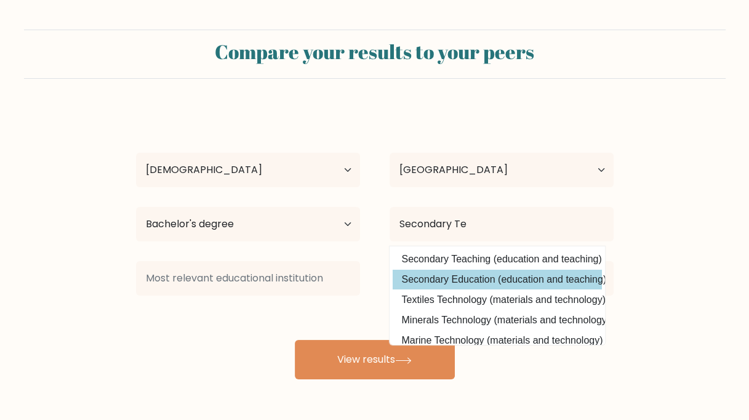
click at [461, 282] on div "Geralyn Arro Age Under 18 years old 18-24 years old 25-34 years old 35-44 years…" at bounding box center [375, 243] width 492 height 271
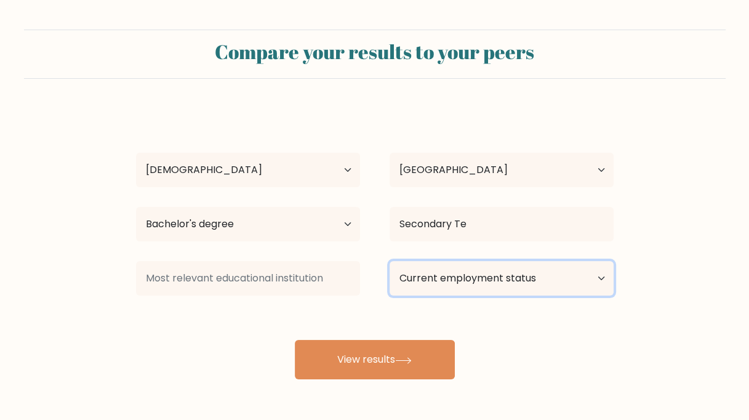
click at [461, 282] on select "Current employment status Employed Student Retired Other / prefer not to answer" at bounding box center [501, 278] width 224 height 34
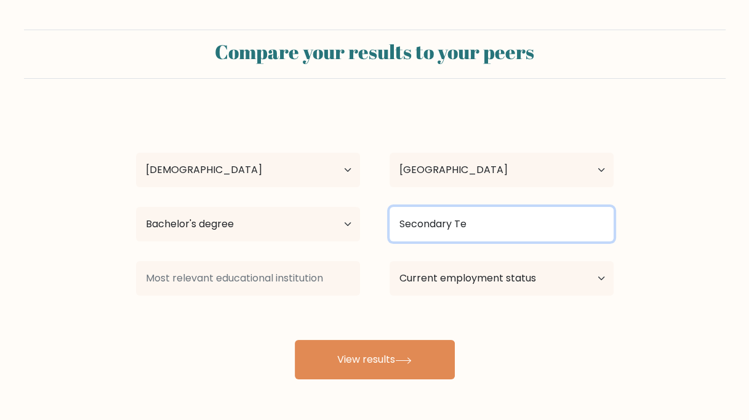
click at [511, 217] on input "Secondary Te" at bounding box center [501, 224] width 224 height 34
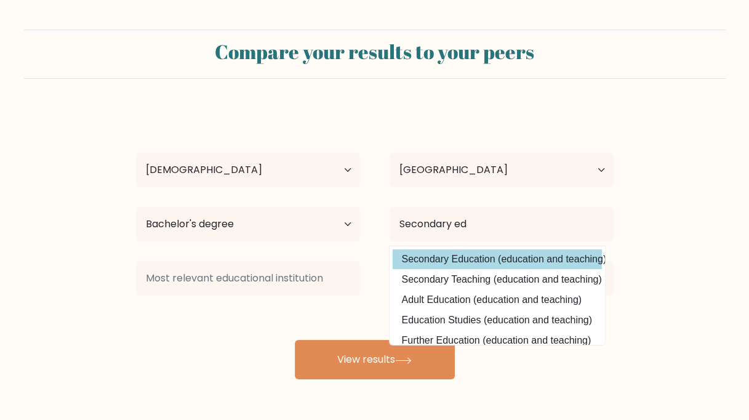
click at [481, 255] on div "Geralyn Arro Age Under 18 years old 18-24 years old 25-34 years old 35-44 years…" at bounding box center [375, 243] width 492 height 271
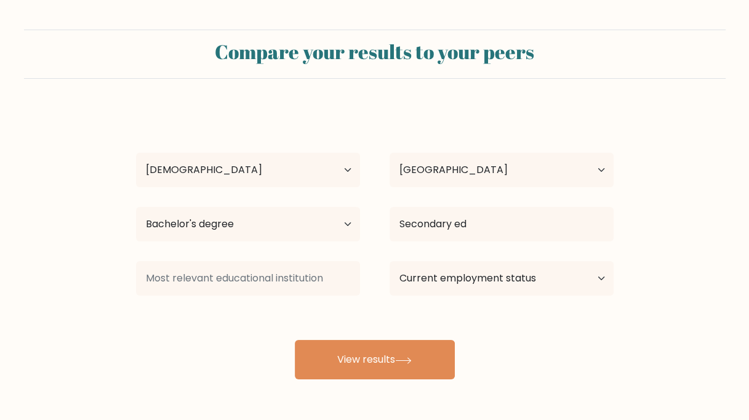
click at [481, 256] on div "Current employment status Employed Student Retired Other / prefer not to answer" at bounding box center [501, 278] width 253 height 44
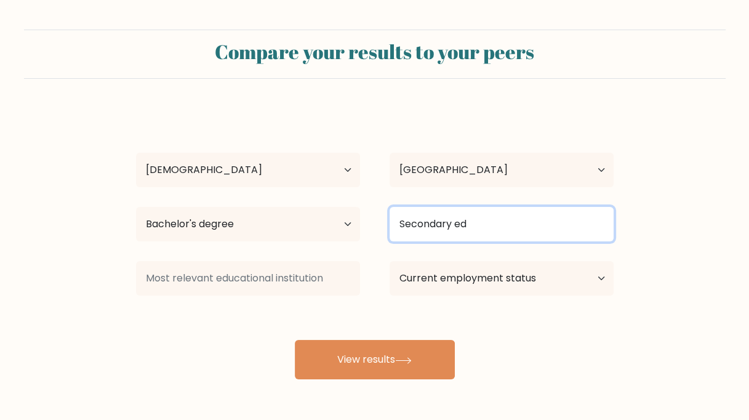
click at [513, 231] on input "Secondary ed" at bounding box center [501, 224] width 224 height 34
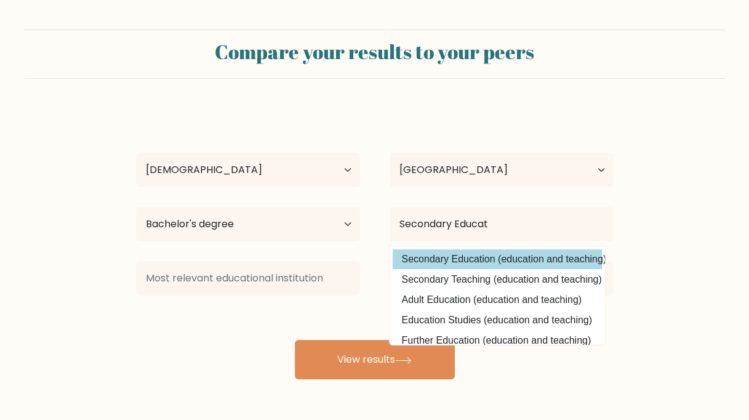
click at [499, 260] on div "Geralyn Arro Age Under 18 years old 18-24 years old 25-34 years old 35-44 years…" at bounding box center [375, 243] width 492 height 271
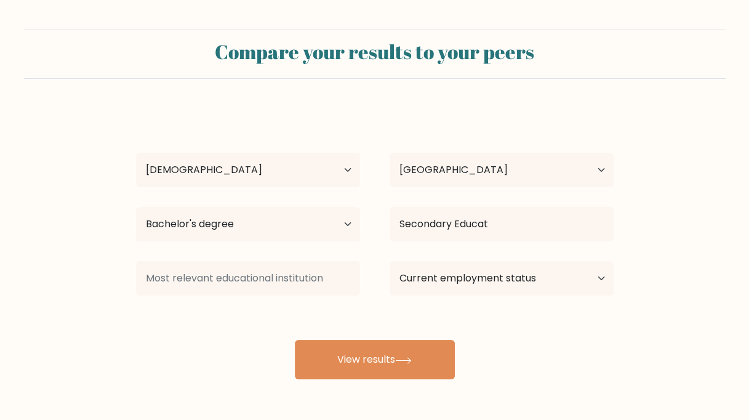
click at [499, 260] on div "Current employment status Employed Student Retired Other / prefer not to answer" at bounding box center [501, 278] width 253 height 44
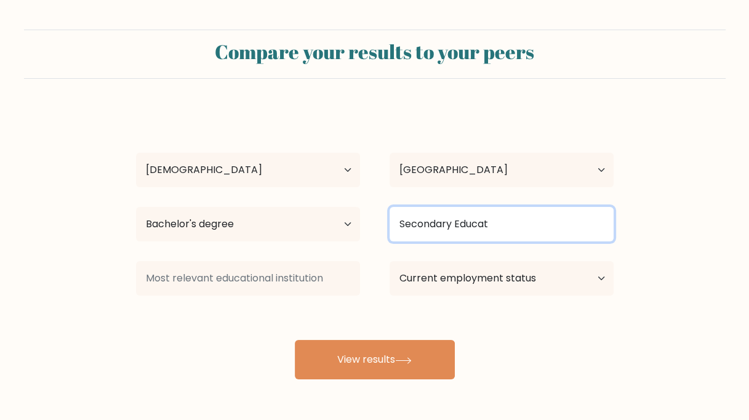
click at [530, 232] on input "Secondary Educat" at bounding box center [501, 224] width 224 height 34
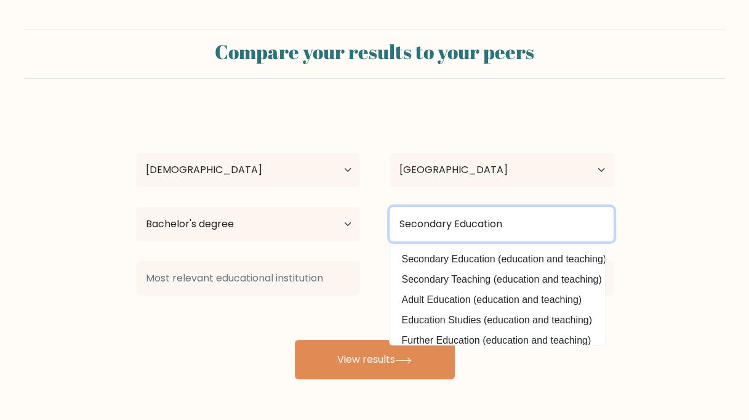
type input "Secondary Education"
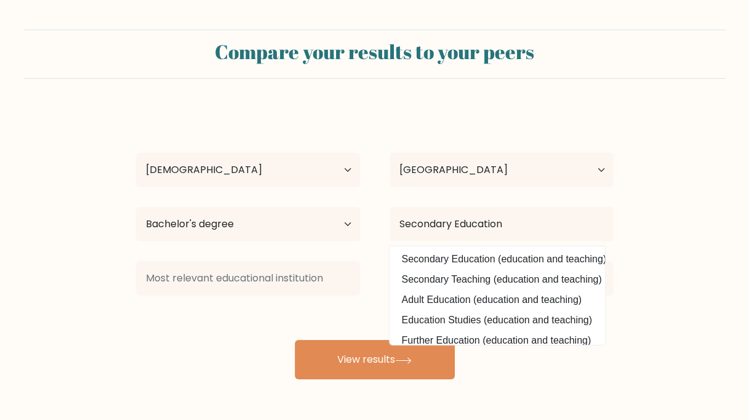
click at [293, 316] on div "Geralyn Arro Age Under 18 years old 18-24 years old 25-34 years old 35-44 years…" at bounding box center [375, 243] width 492 height 271
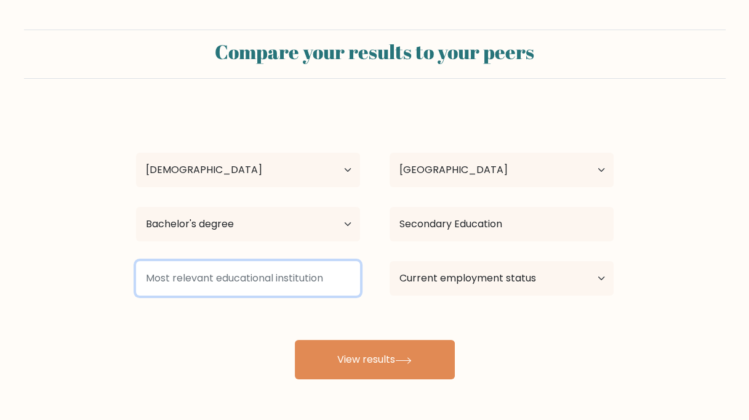
click at [317, 286] on input at bounding box center [248, 278] width 224 height 34
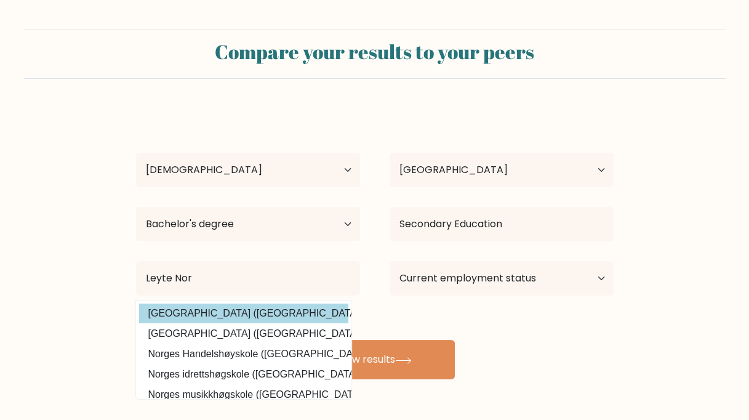
click at [286, 312] on div "Geralyn Arro Age Under 18 years old 18-24 years old 25-34 years old 35-44 years…" at bounding box center [375, 243] width 492 height 271
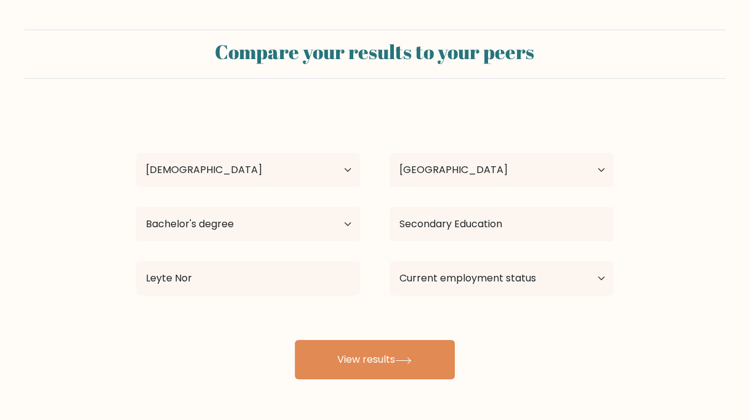
click at [286, 312] on div "Geralyn Arro Age Under 18 years old 18-24 years old 25-34 years old 35-44 years…" at bounding box center [375, 243] width 492 height 271
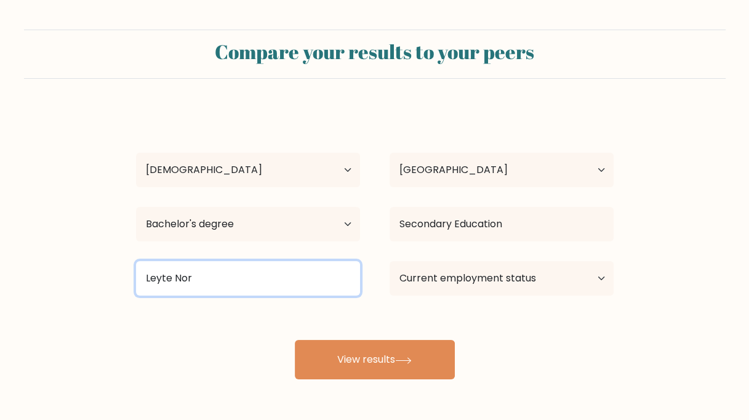
click at [281, 269] on input "Leyte Nor" at bounding box center [248, 278] width 224 height 34
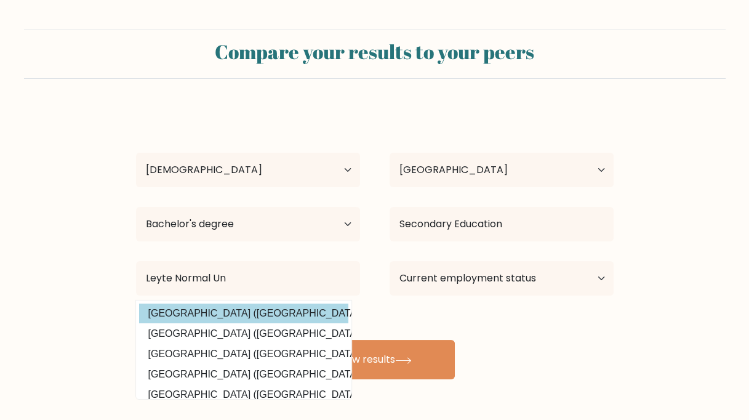
click at [150, 317] on div "Geralyn Arro Age Under 18 years old 18-24 years old 25-34 years old 35-44 years…" at bounding box center [375, 243] width 492 height 271
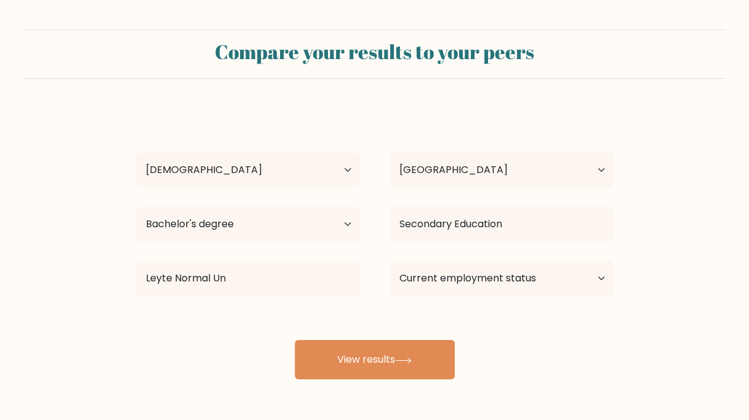
click at [150, 317] on div "Geralyn Arro Age Under 18 years old 18-24 years old 25-34 years old 35-44 years…" at bounding box center [375, 243] width 492 height 271
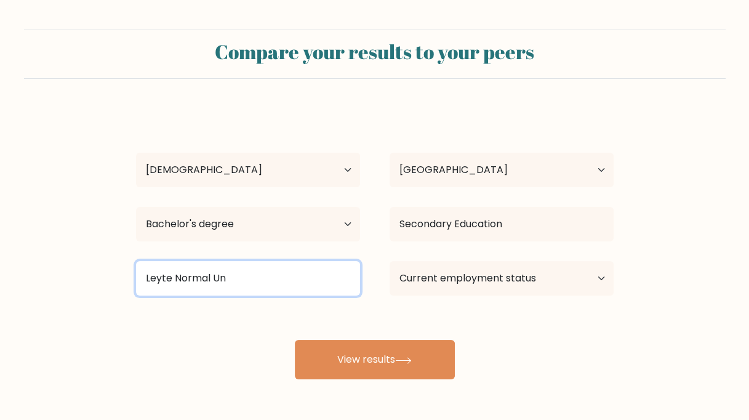
click at [267, 282] on input "Leyte Normal Un" at bounding box center [248, 278] width 224 height 34
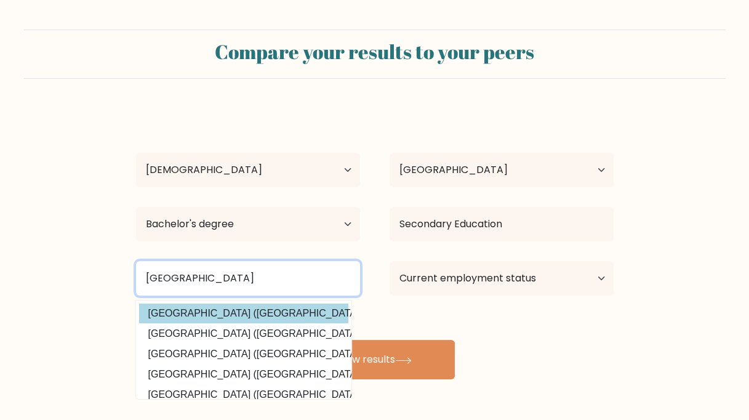
type input "Leyte Normal University"
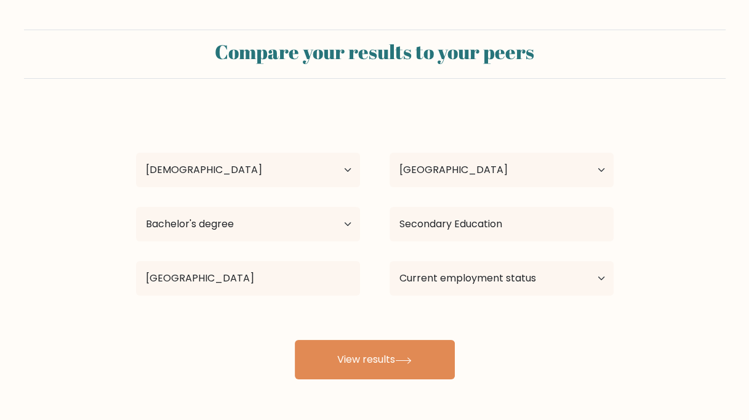
click at [319, 314] on div "Geralyn Arro Age Under 18 years old 18-24 years old 25-34 years old 35-44 years…" at bounding box center [375, 243] width 492 height 271
click at [497, 282] on select "Current employment status Employed Student Retired Other / prefer not to answer" at bounding box center [501, 278] width 224 height 34
select select "other"
click at [389, 261] on select "Current employment status Employed Student Retired Other / prefer not to answer" at bounding box center [501, 278] width 224 height 34
click at [517, 284] on select "Current employment status Employed Student Retired Other / prefer not to answer" at bounding box center [501, 278] width 224 height 34
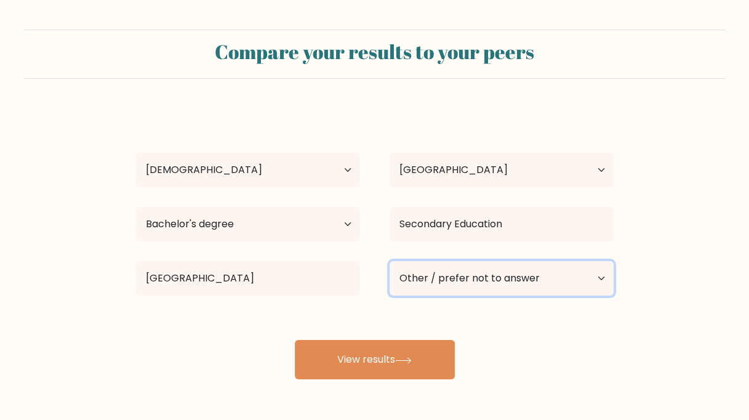
click at [389, 261] on select "Current employment status Employed Student Retired Other / prefer not to answer" at bounding box center [501, 278] width 224 height 34
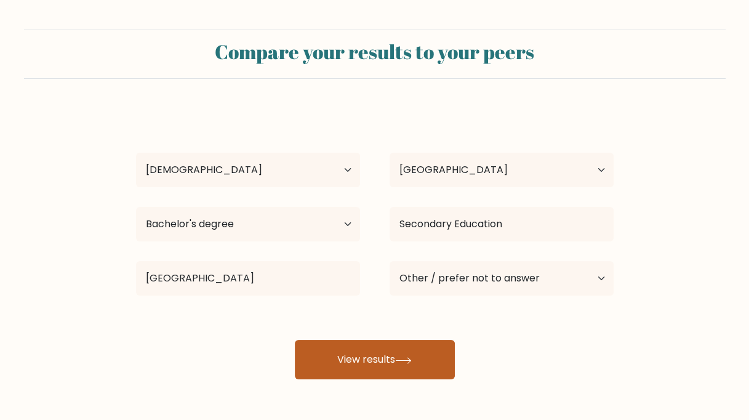
click at [393, 362] on button "View results" at bounding box center [375, 359] width 160 height 39
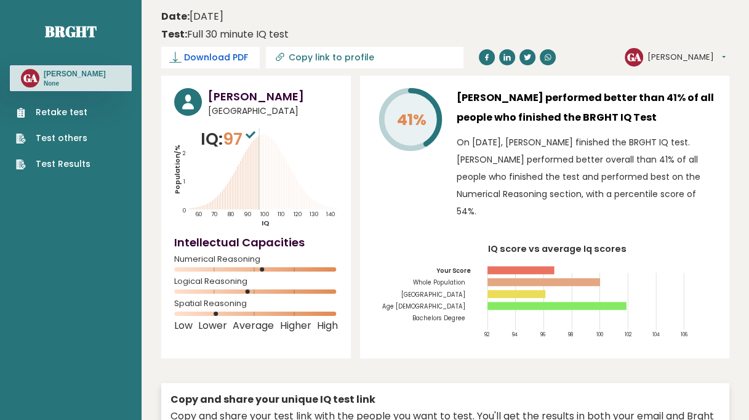
click at [235, 57] on span "Download PDF" at bounding box center [216, 57] width 64 height 13
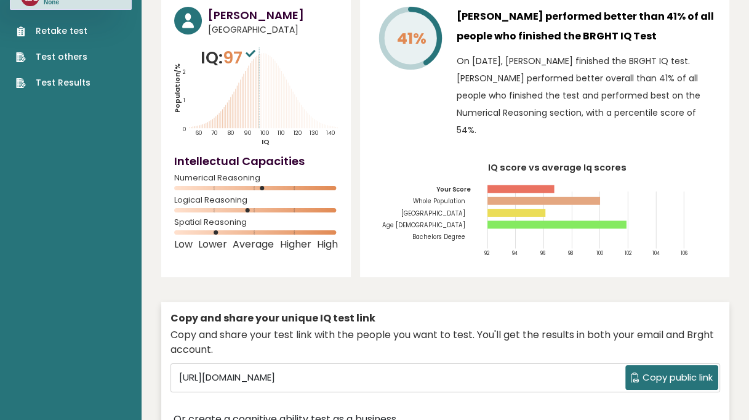
scroll to position [91, 0]
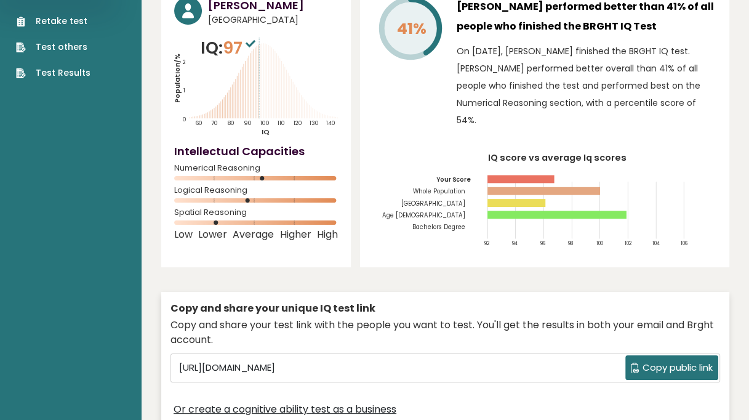
click at [659, 360] on span "Copy public link" at bounding box center [677, 367] width 70 height 14
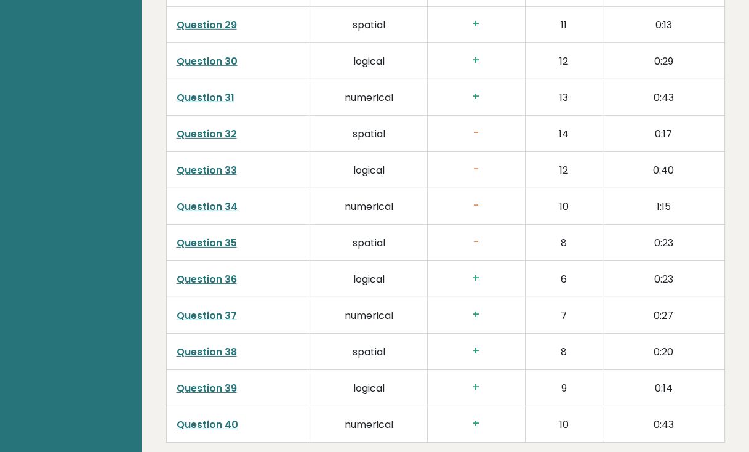
scroll to position [3149, 0]
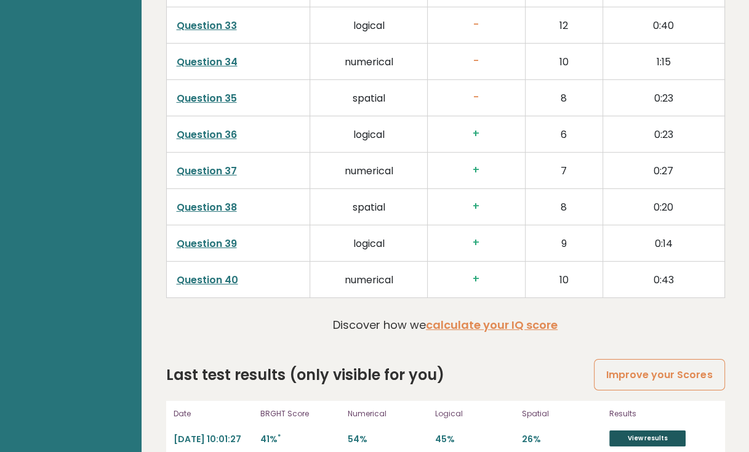
click at [635, 419] on link "View results" at bounding box center [647, 438] width 76 height 16
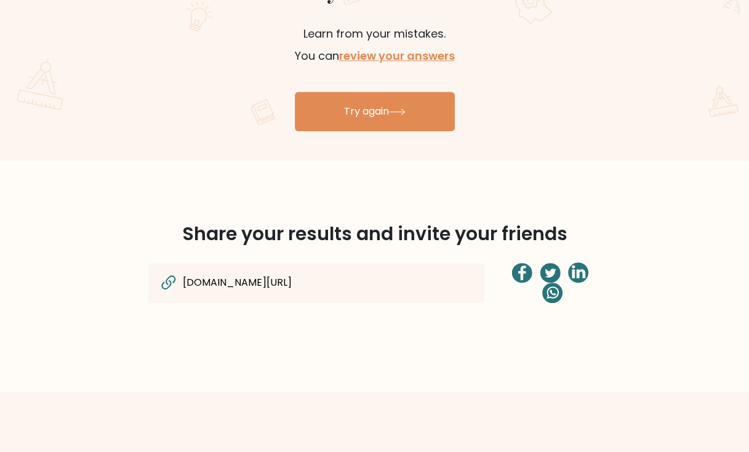
scroll to position [779, 0]
